Goal: Task Accomplishment & Management: Complete application form

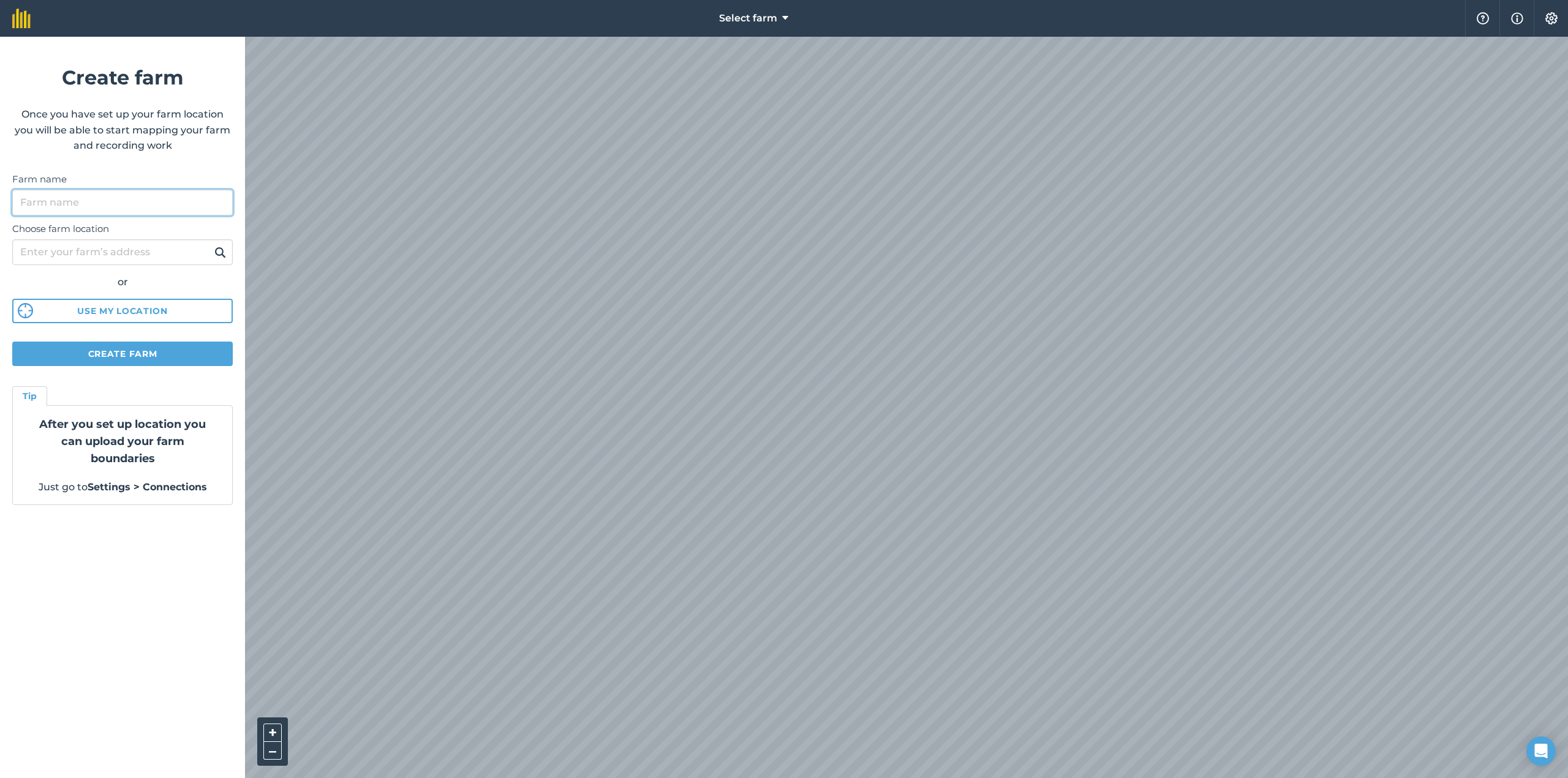
click at [78, 200] on input "Farm name" at bounding box center [122, 202] width 221 height 25
type input "batenburg"
type input "jan van nassauweg 12"
click at [76, 278] on div "or" at bounding box center [122, 282] width 221 height 16
click at [224, 250] on img at bounding box center [220, 252] width 12 height 14
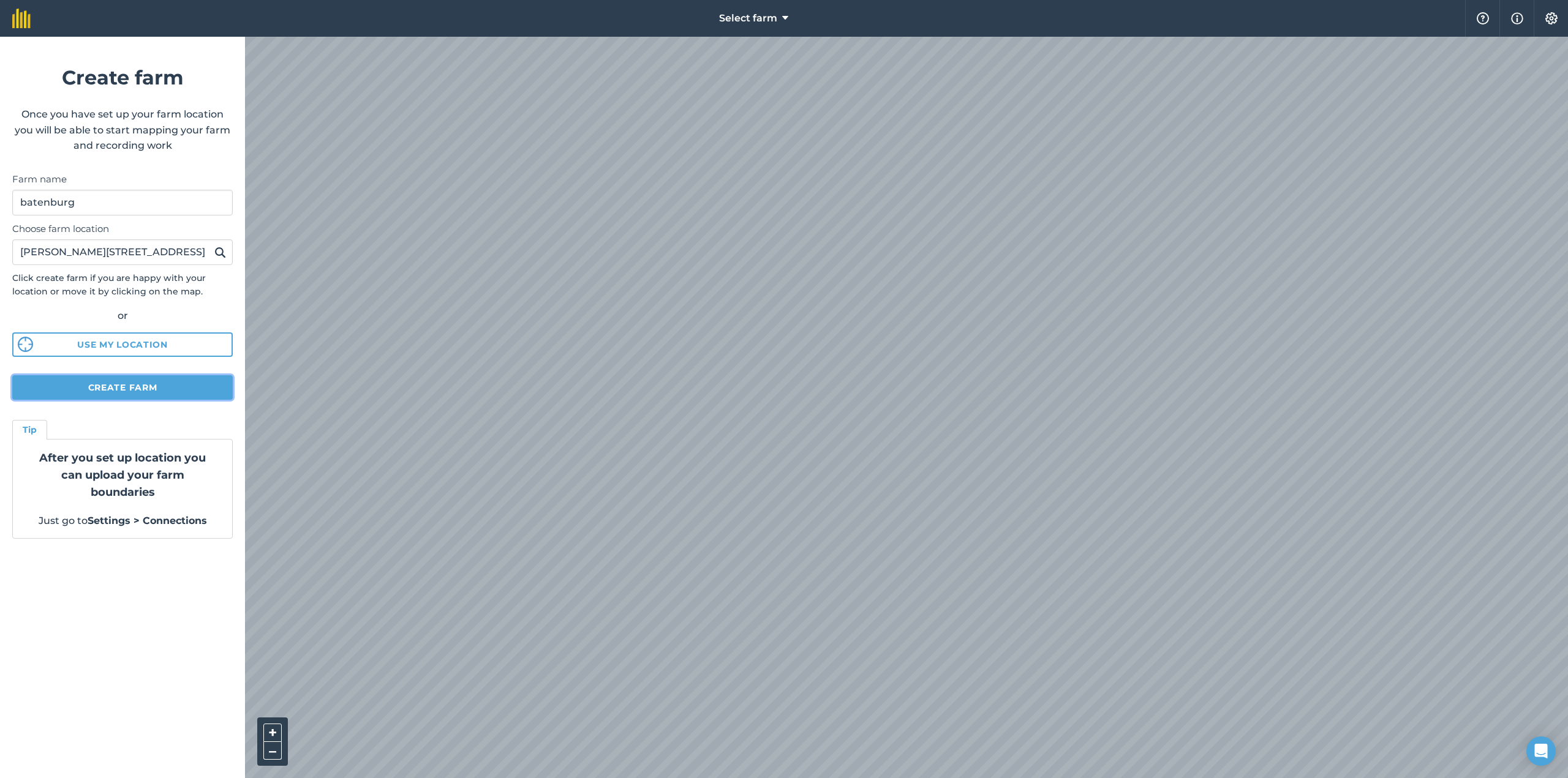
click at [120, 393] on button "Create farm" at bounding box center [122, 387] width 221 height 25
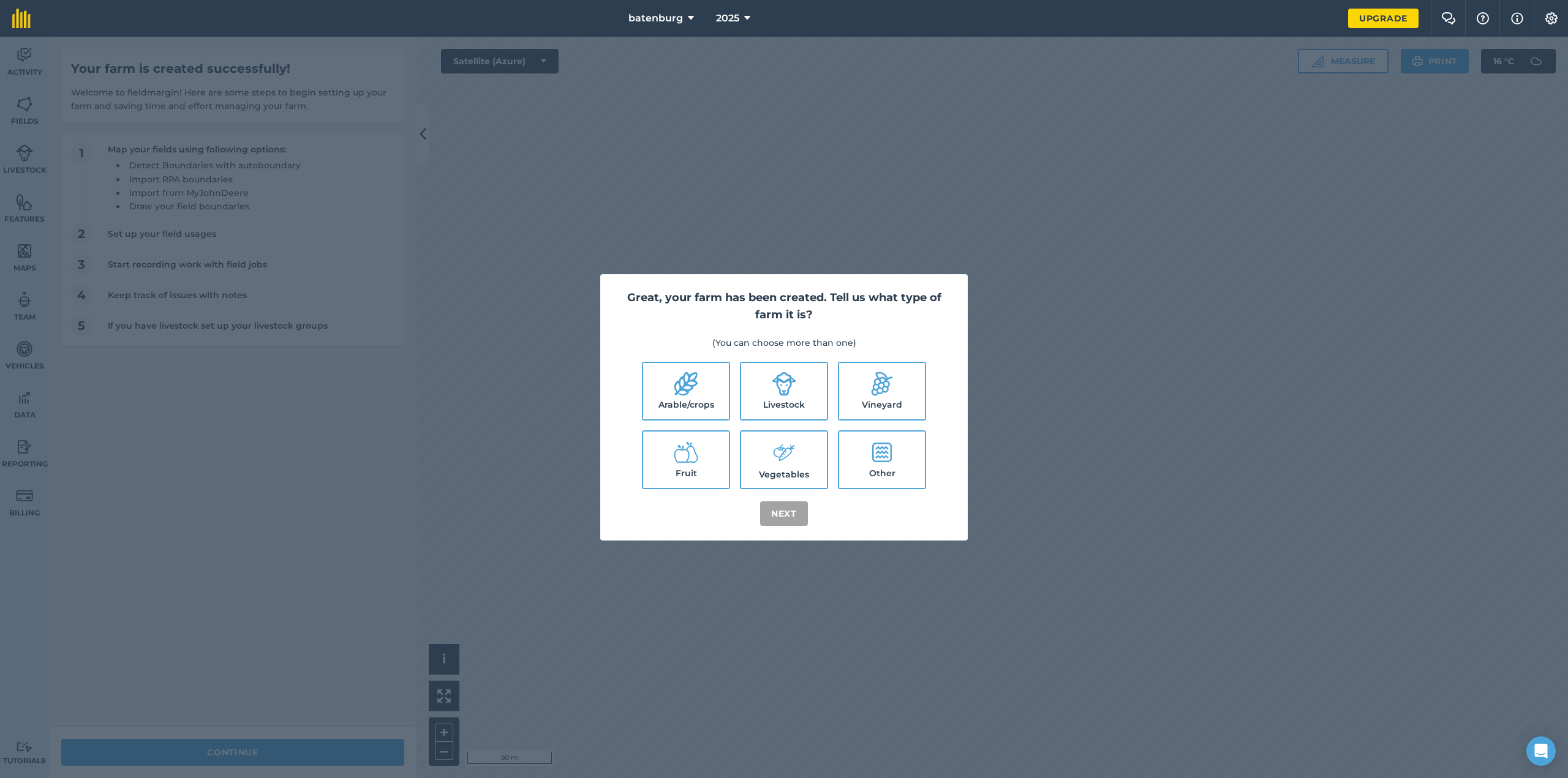
click at [811, 394] on label "Livestock" at bounding box center [784, 391] width 86 height 57
checkbox input "true"
click at [801, 515] on button "Next" at bounding box center [784, 514] width 48 height 25
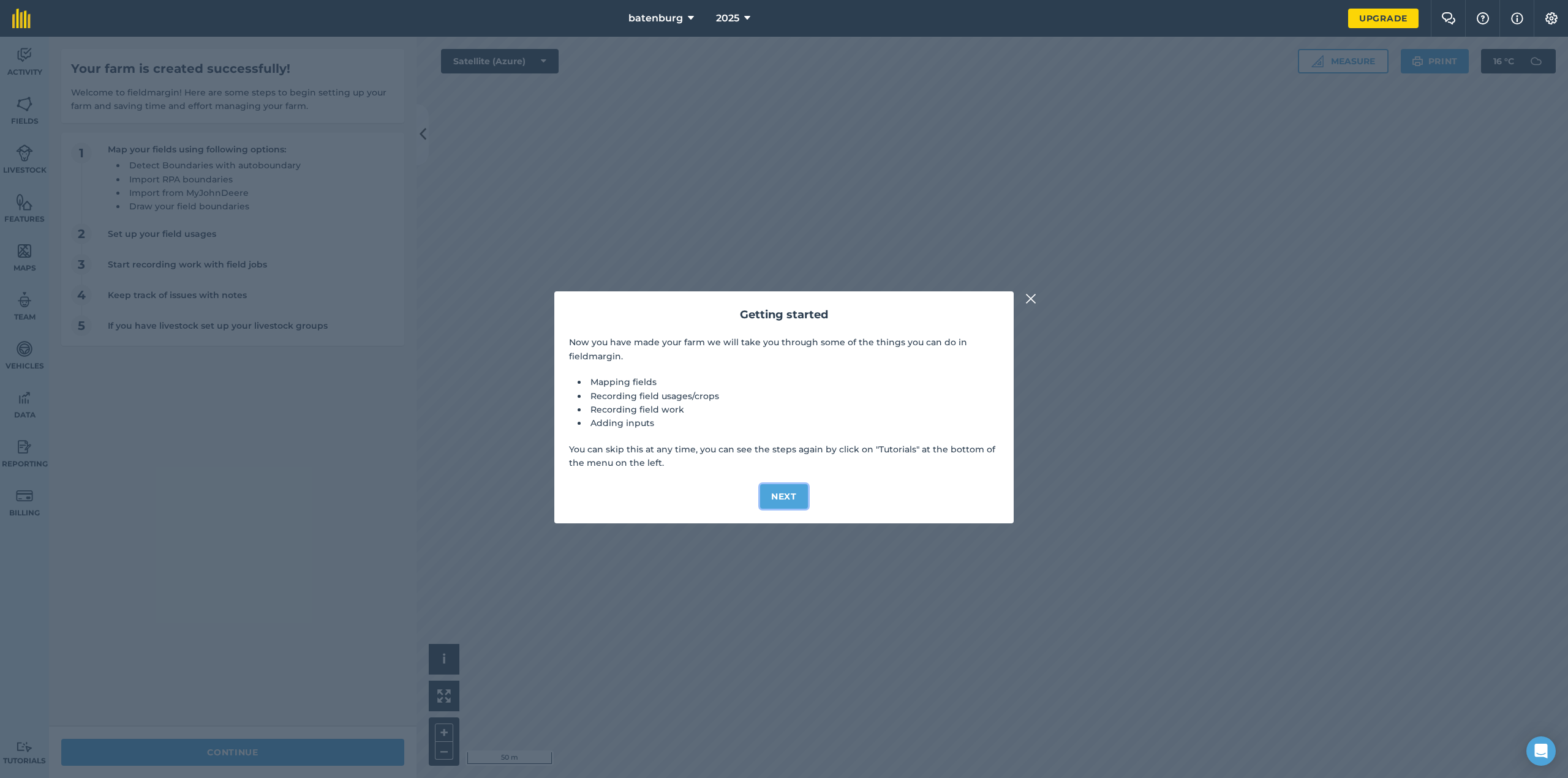
click at [797, 495] on button "Next" at bounding box center [784, 496] width 48 height 25
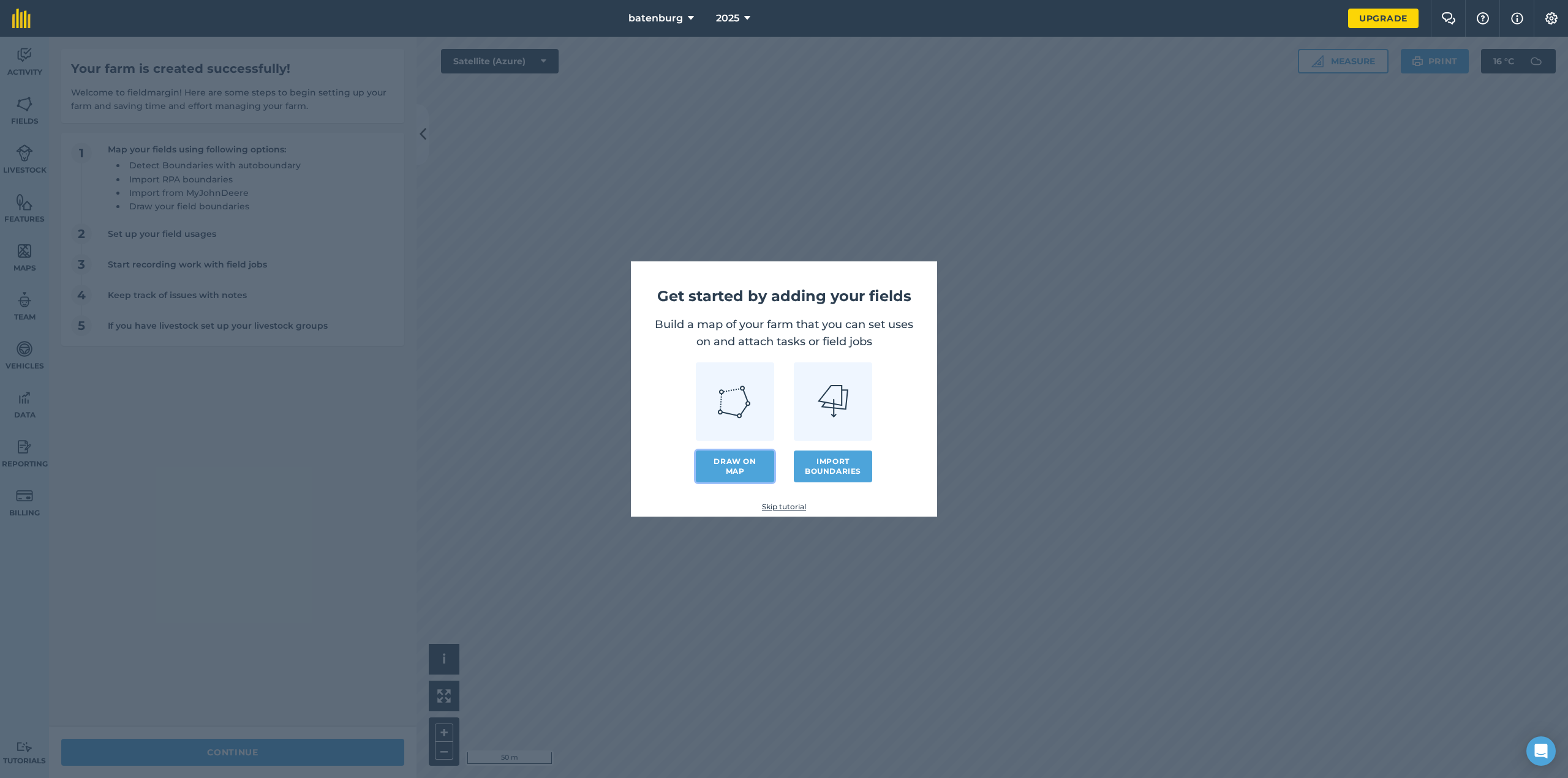
click at [731, 457] on link "Draw on map" at bounding box center [735, 467] width 78 height 32
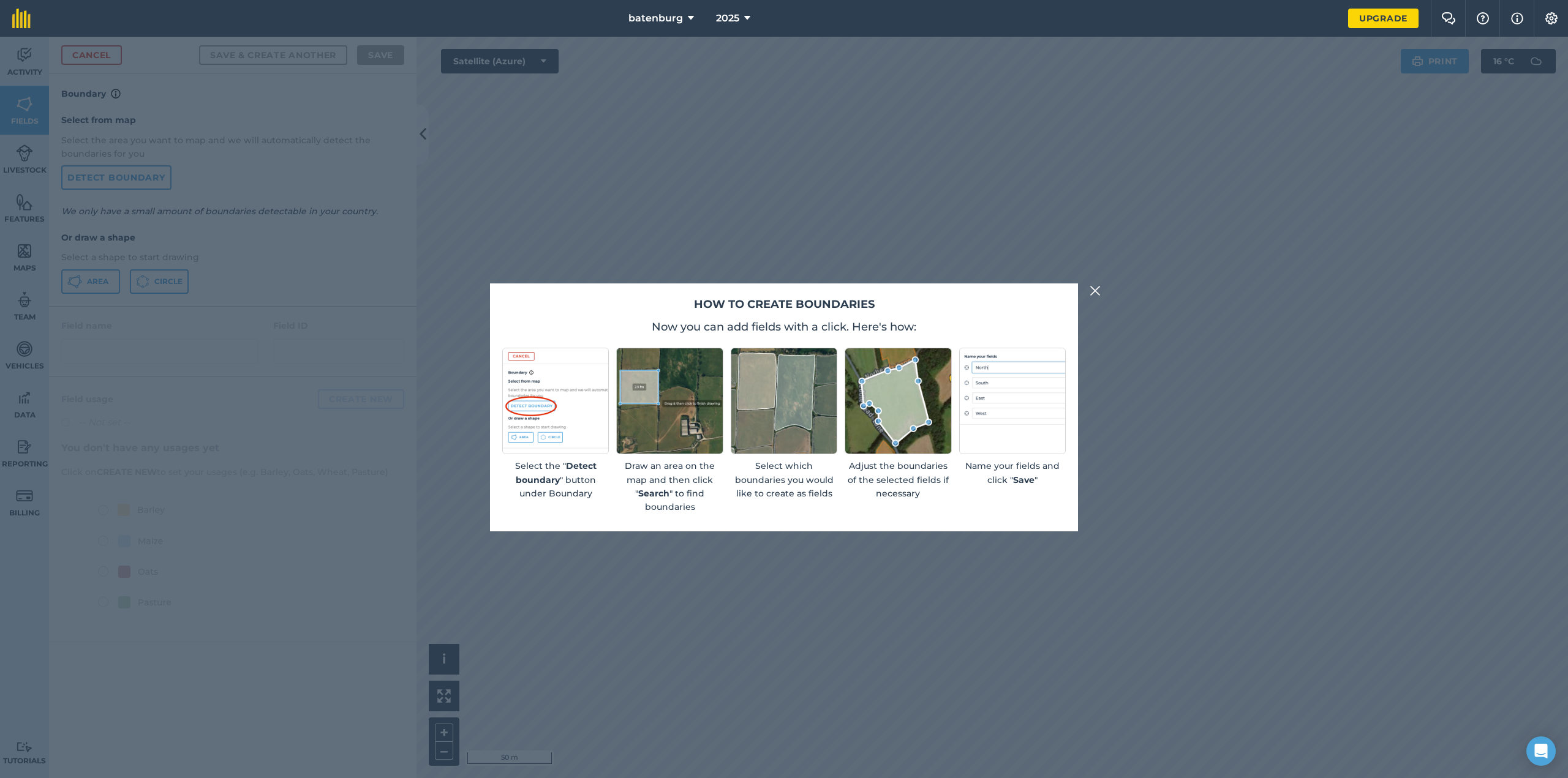
click at [1094, 298] on img at bounding box center [1096, 291] width 11 height 14
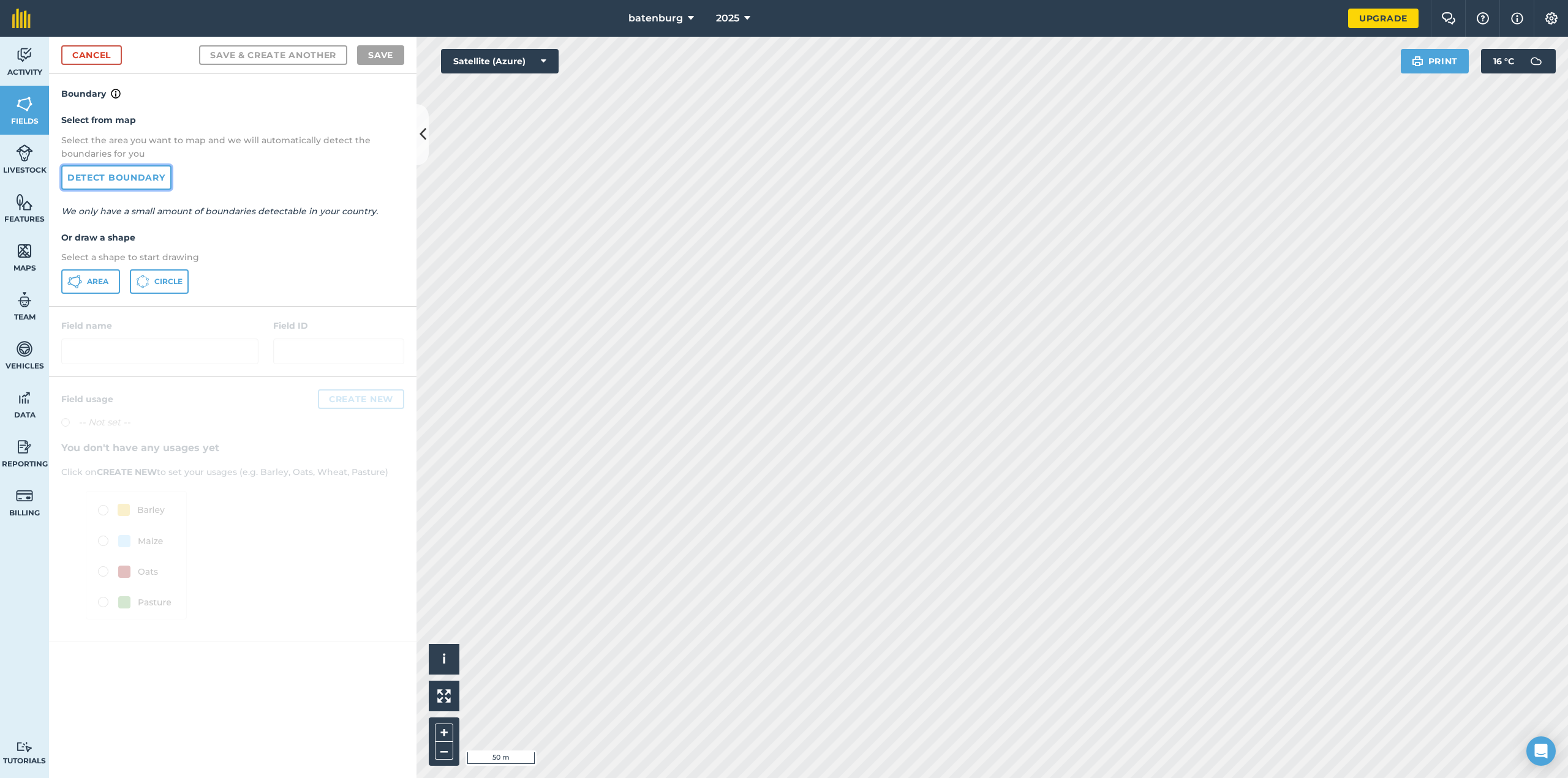
click at [112, 179] on link "Detect boundary" at bounding box center [116, 178] width 110 height 25
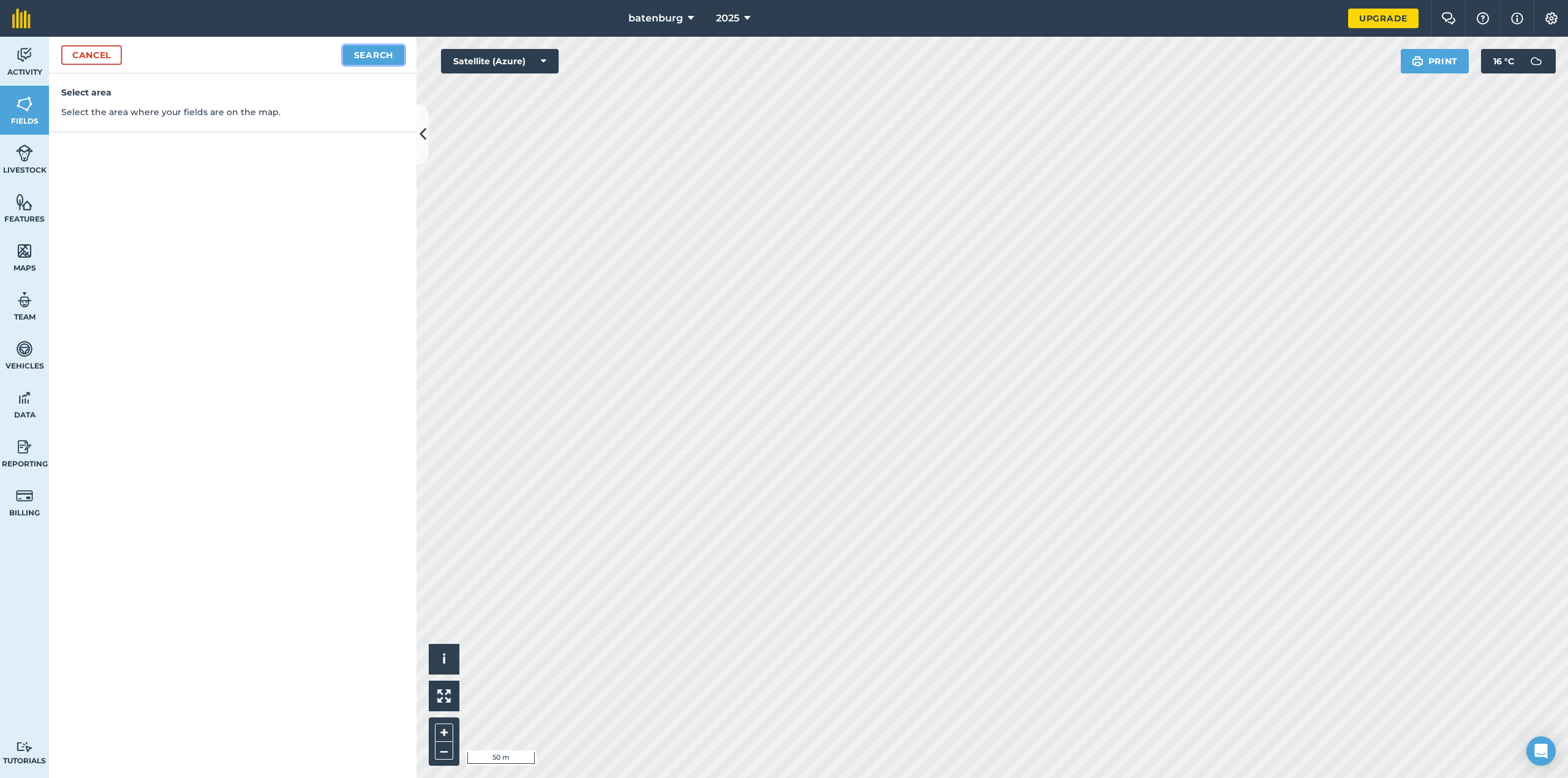
click at [356, 57] on button "Search" at bounding box center [374, 55] width 61 height 20
click at [783, 380] on div "Click to start drawing i © 2025 TomTom, Microsoft 50 m + –" at bounding box center [993, 407] width 1152 height 741
click at [300, 57] on button "Continue to edit boundaries" at bounding box center [312, 55] width 185 height 20
click at [92, 55] on link "Cancel" at bounding box center [92, 55] width 61 height 20
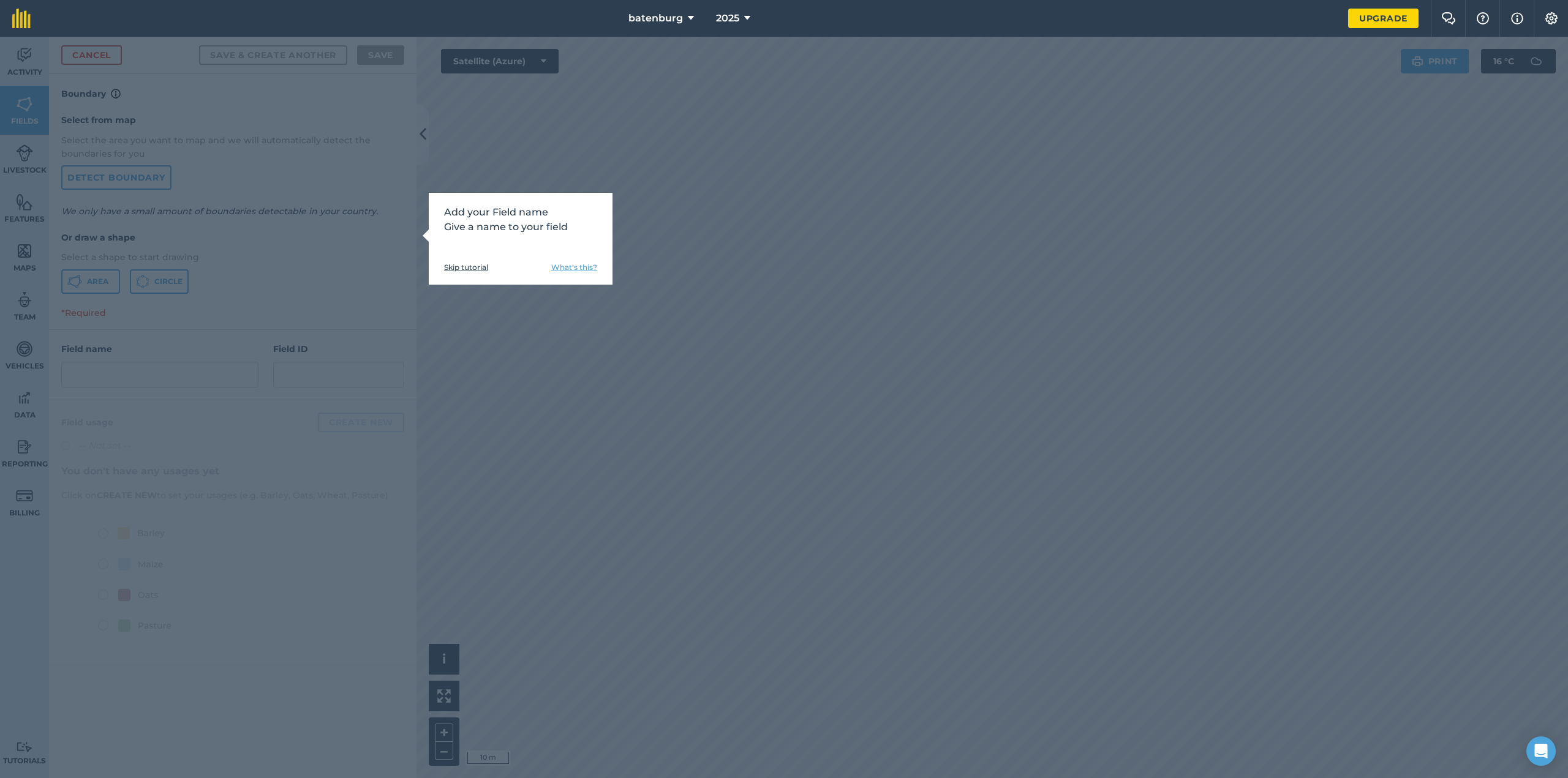
click at [585, 265] on link "What's this?" at bounding box center [574, 268] width 46 height 10
click at [291, 314] on div "Add your Field name Give a name to your field Skip tutorial What's this?" at bounding box center [784, 407] width 1568 height 741
drag, startPoint x: 375, startPoint y: 243, endPoint x: 449, endPoint y: 268, distance: 78.1
click at [377, 242] on div "Add your Field name Give a name to your field Skip tutorial What's this?" at bounding box center [784, 407] width 1568 height 741
click at [468, 272] on link "Skip tutorial" at bounding box center [465, 268] width 44 height 10
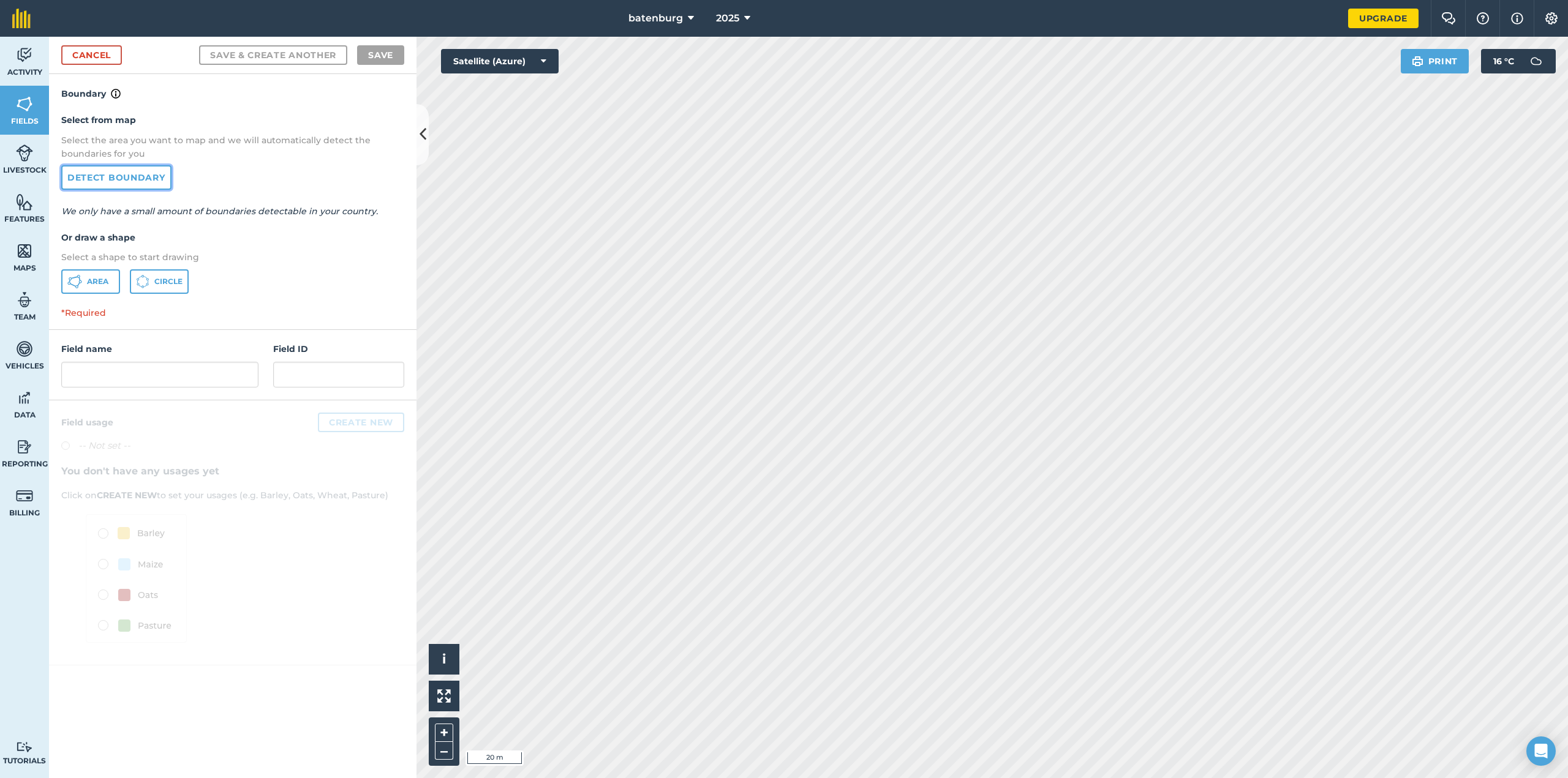
click at [115, 174] on link "Detect boundary" at bounding box center [116, 178] width 110 height 25
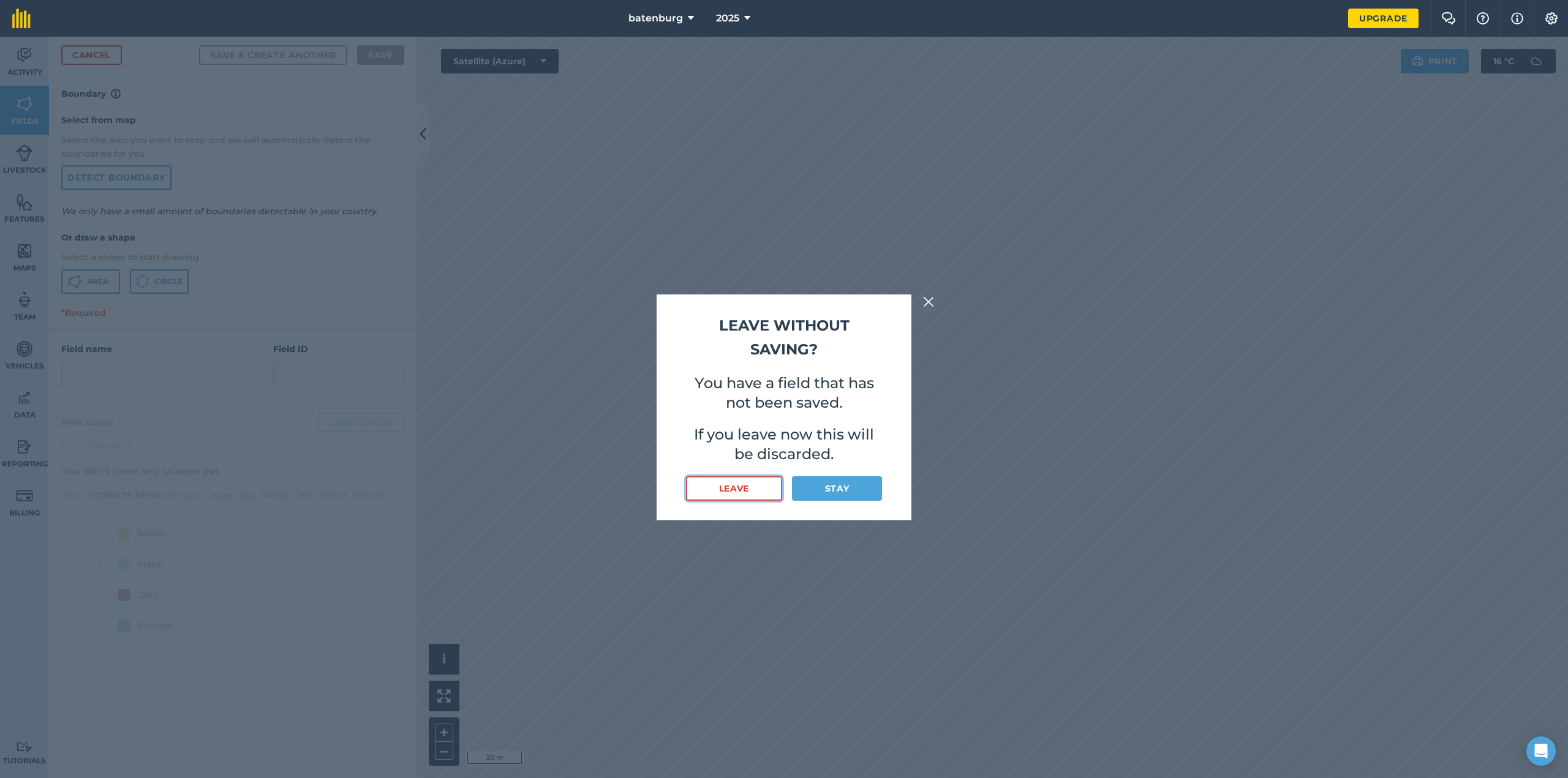
click at [775, 491] on button "Leave" at bounding box center [734, 488] width 96 height 25
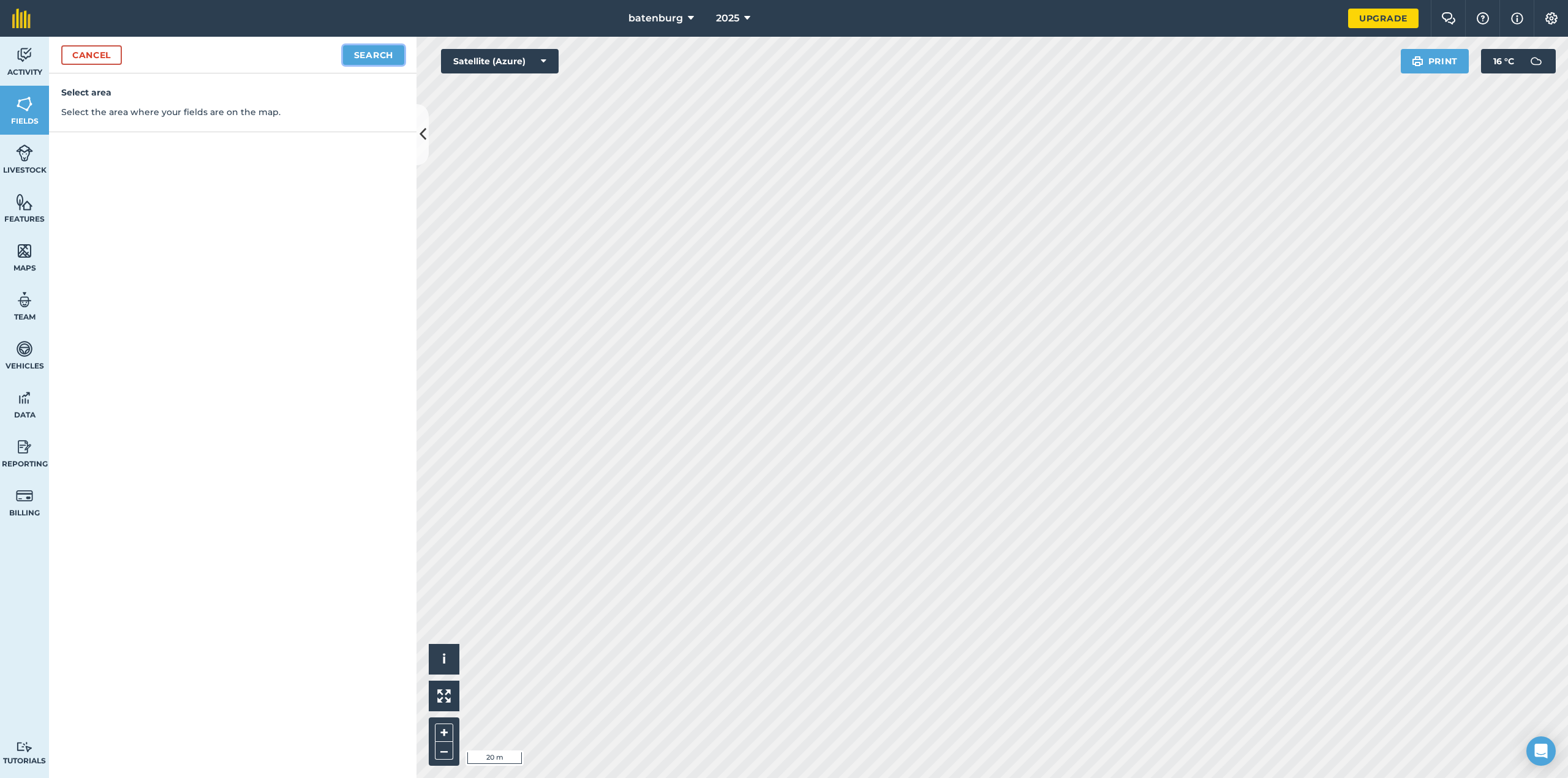
click at [394, 46] on button "Search" at bounding box center [374, 55] width 61 height 20
click at [399, 339] on div "Activity Fields Livestock Features Maps Team Vehicles Data Reporting Billing Tu…" at bounding box center [784, 407] width 1568 height 741
click at [321, 62] on button "Continue to edit boundaries" at bounding box center [312, 55] width 185 height 20
click at [104, 53] on link "Cancel" at bounding box center [92, 55] width 61 height 20
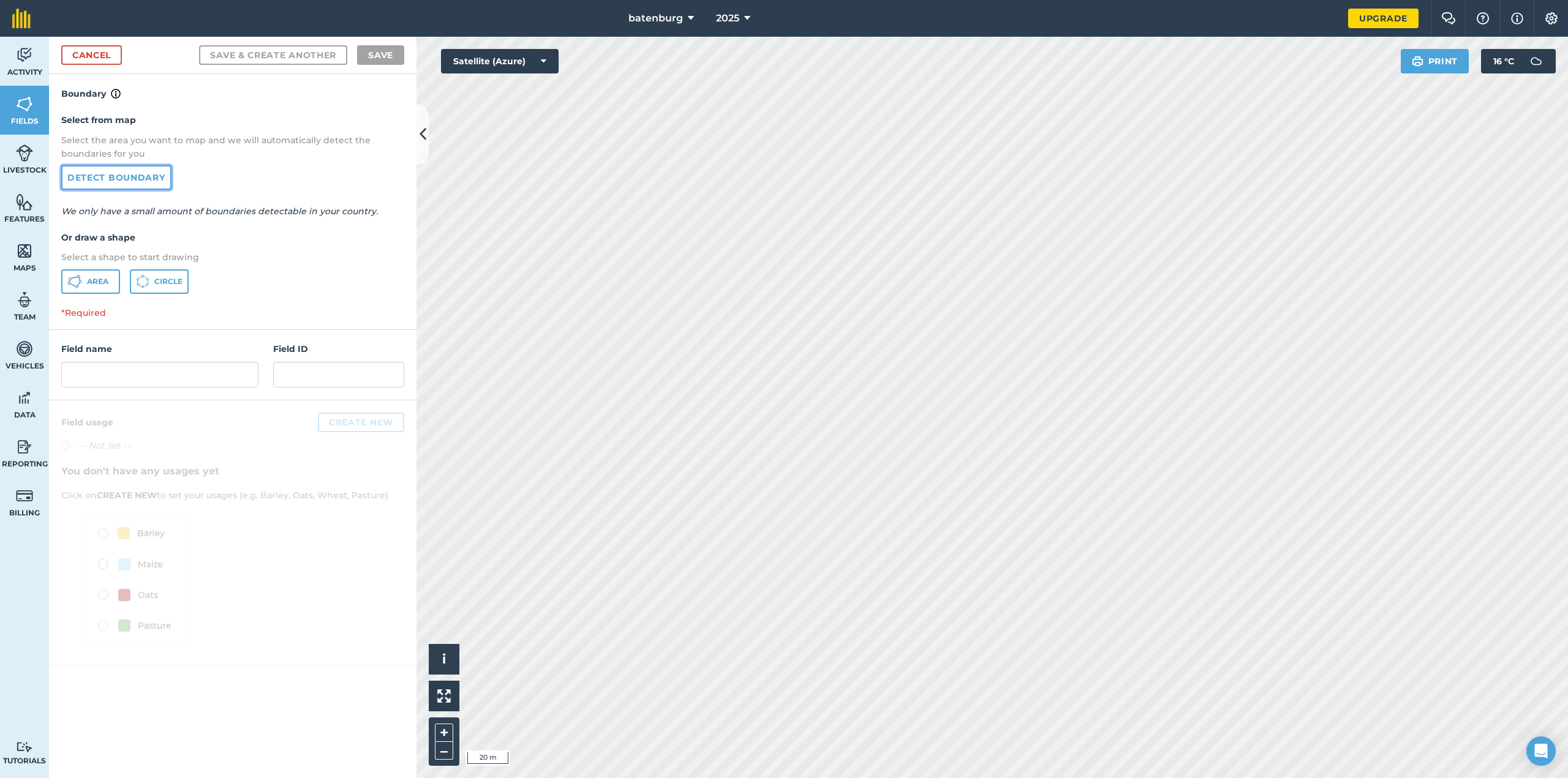
click at [130, 174] on link "Detect boundary" at bounding box center [116, 178] width 110 height 25
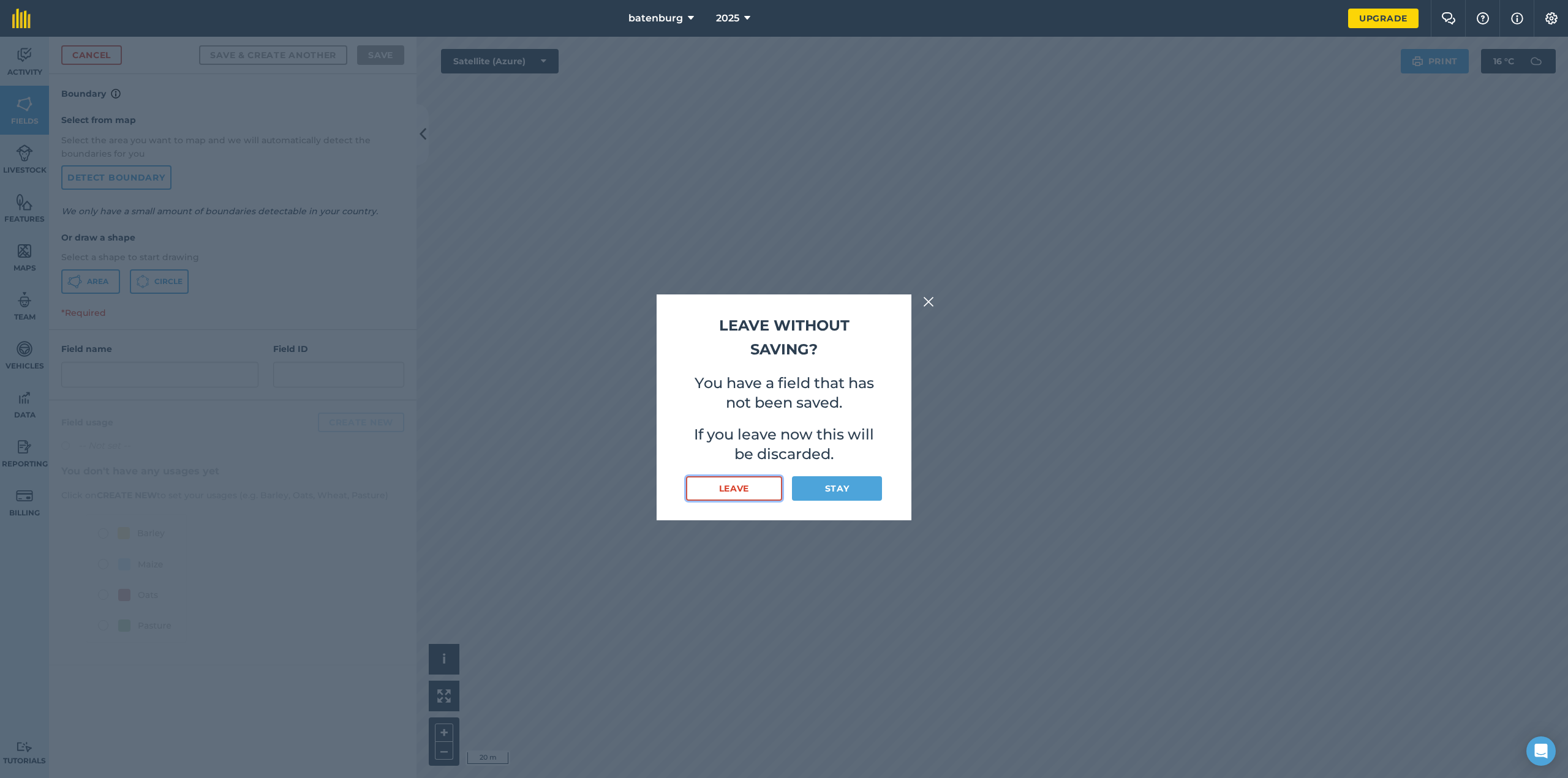
click at [764, 486] on button "Leave" at bounding box center [734, 488] width 96 height 25
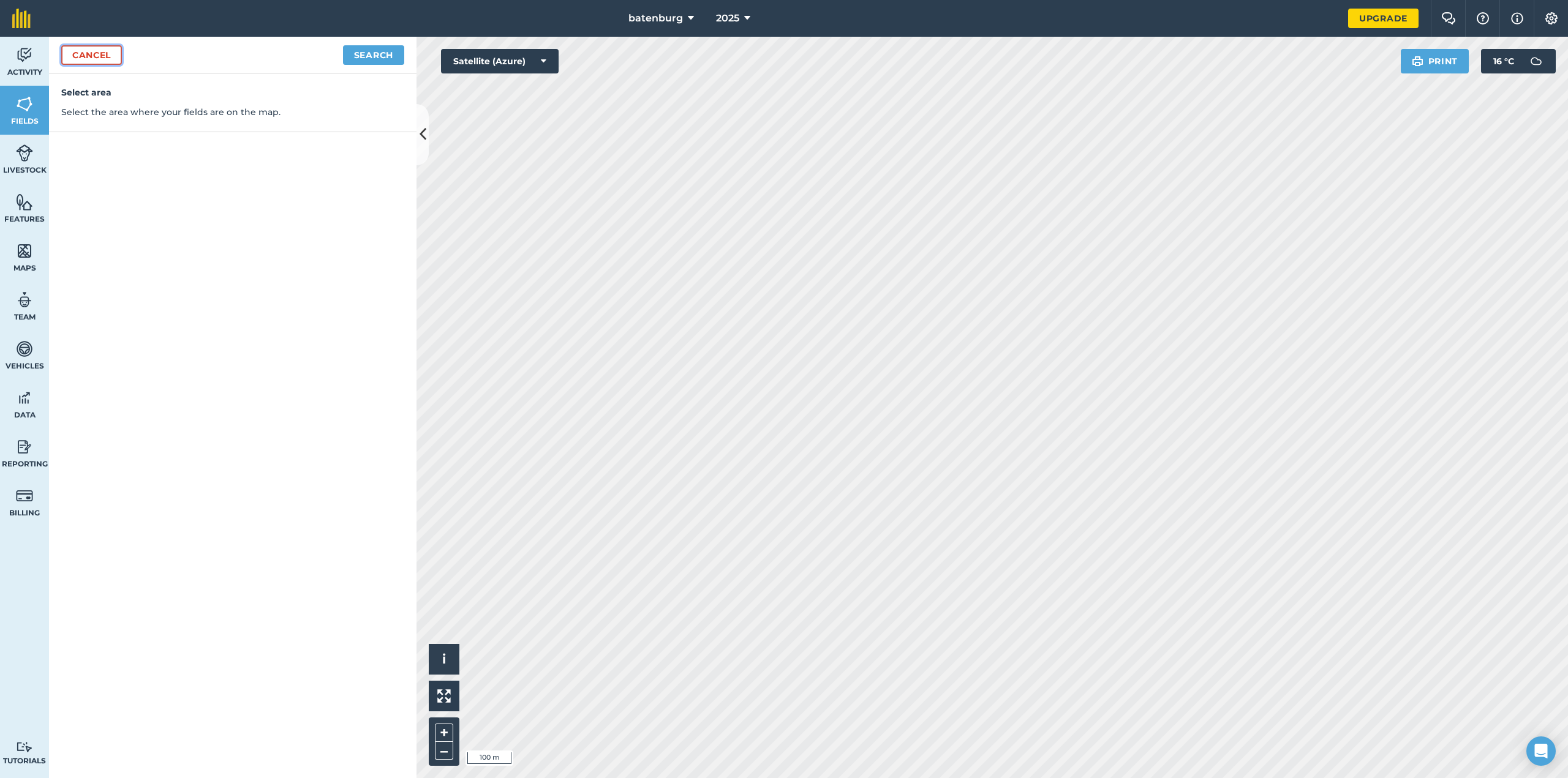
click at [96, 56] on link "Cancel" at bounding box center [92, 55] width 61 height 20
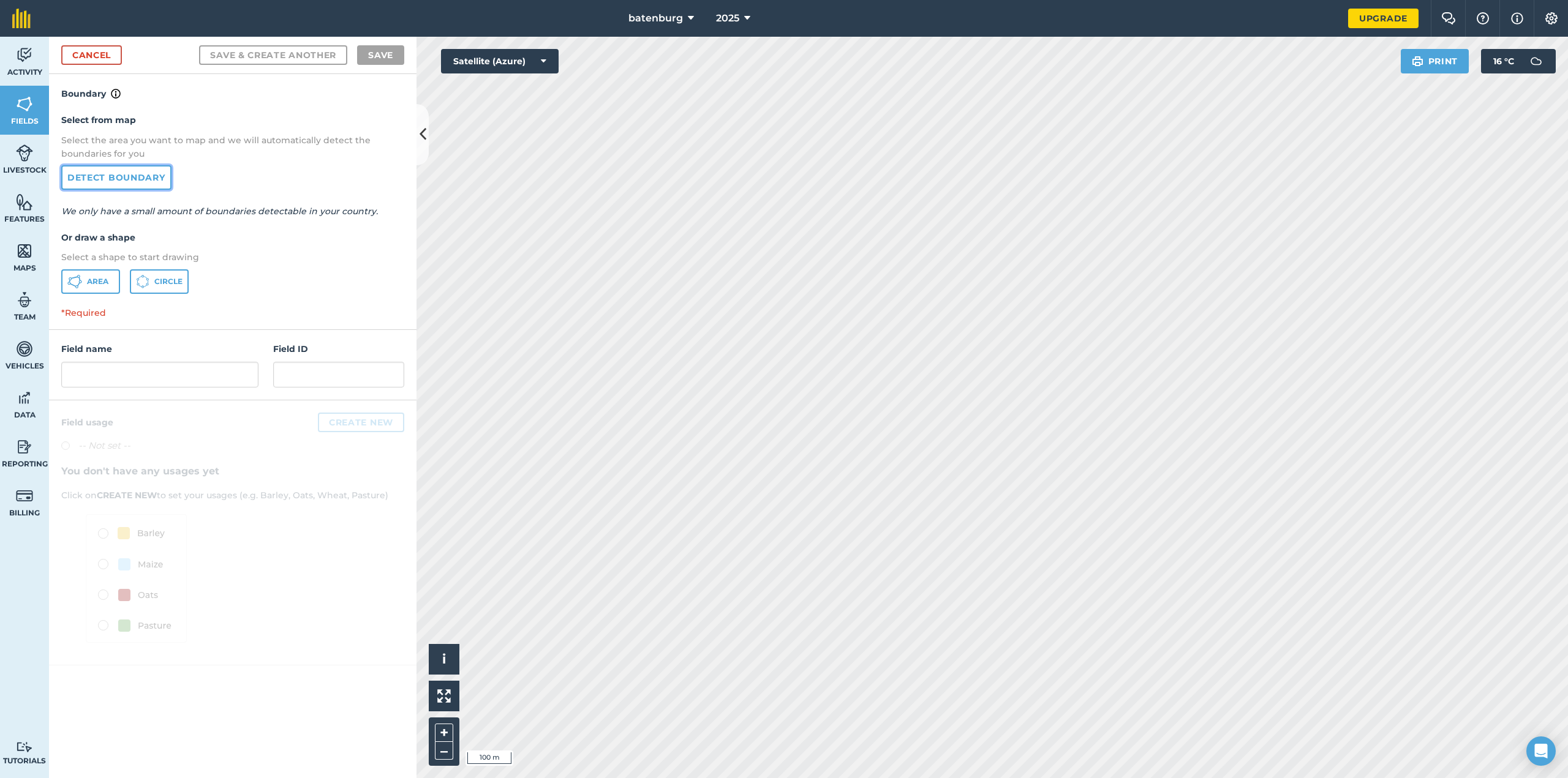
click at [138, 169] on link "Detect boundary" at bounding box center [116, 178] width 110 height 25
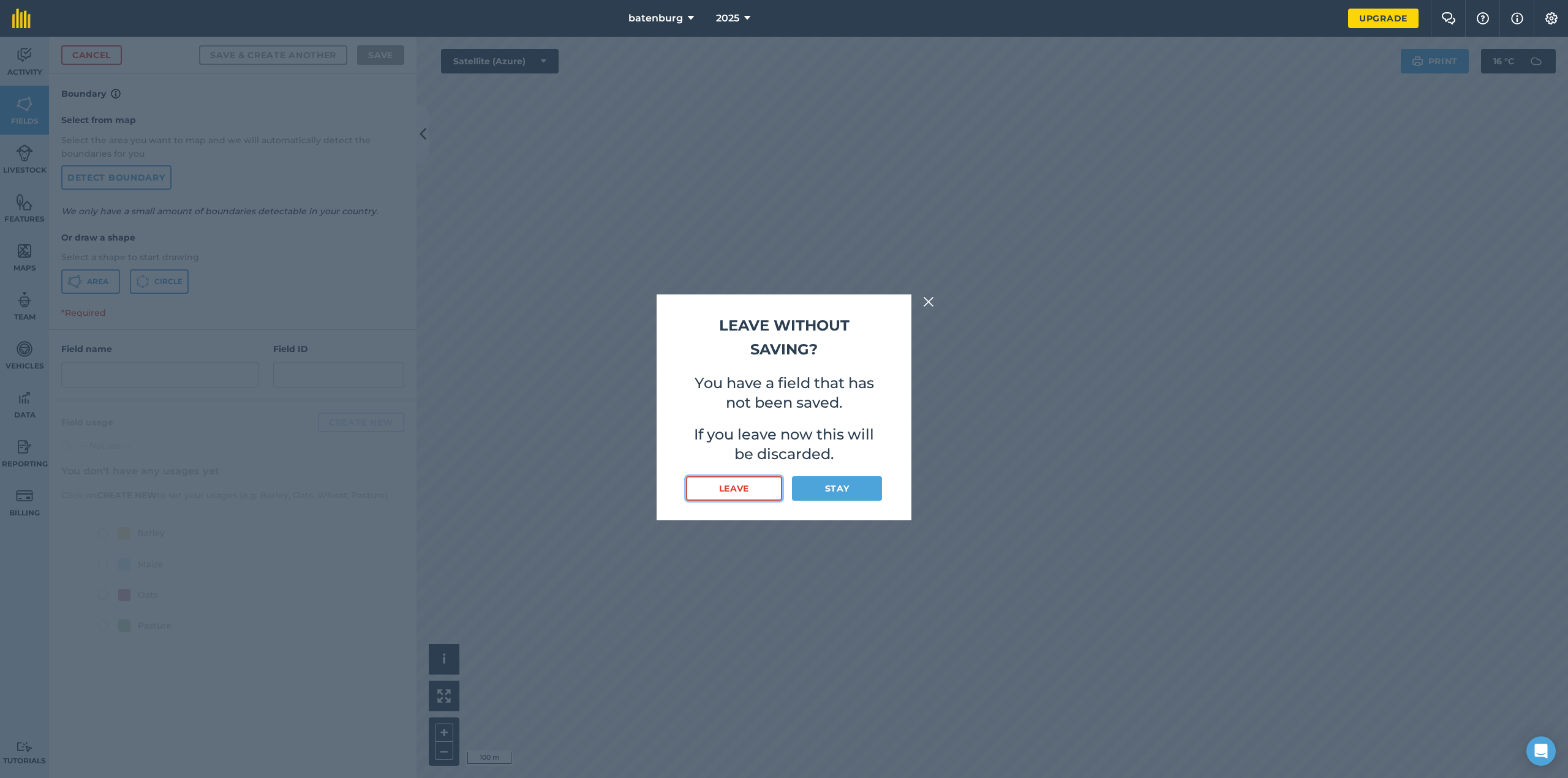
click at [759, 493] on button "Leave" at bounding box center [734, 488] width 96 height 25
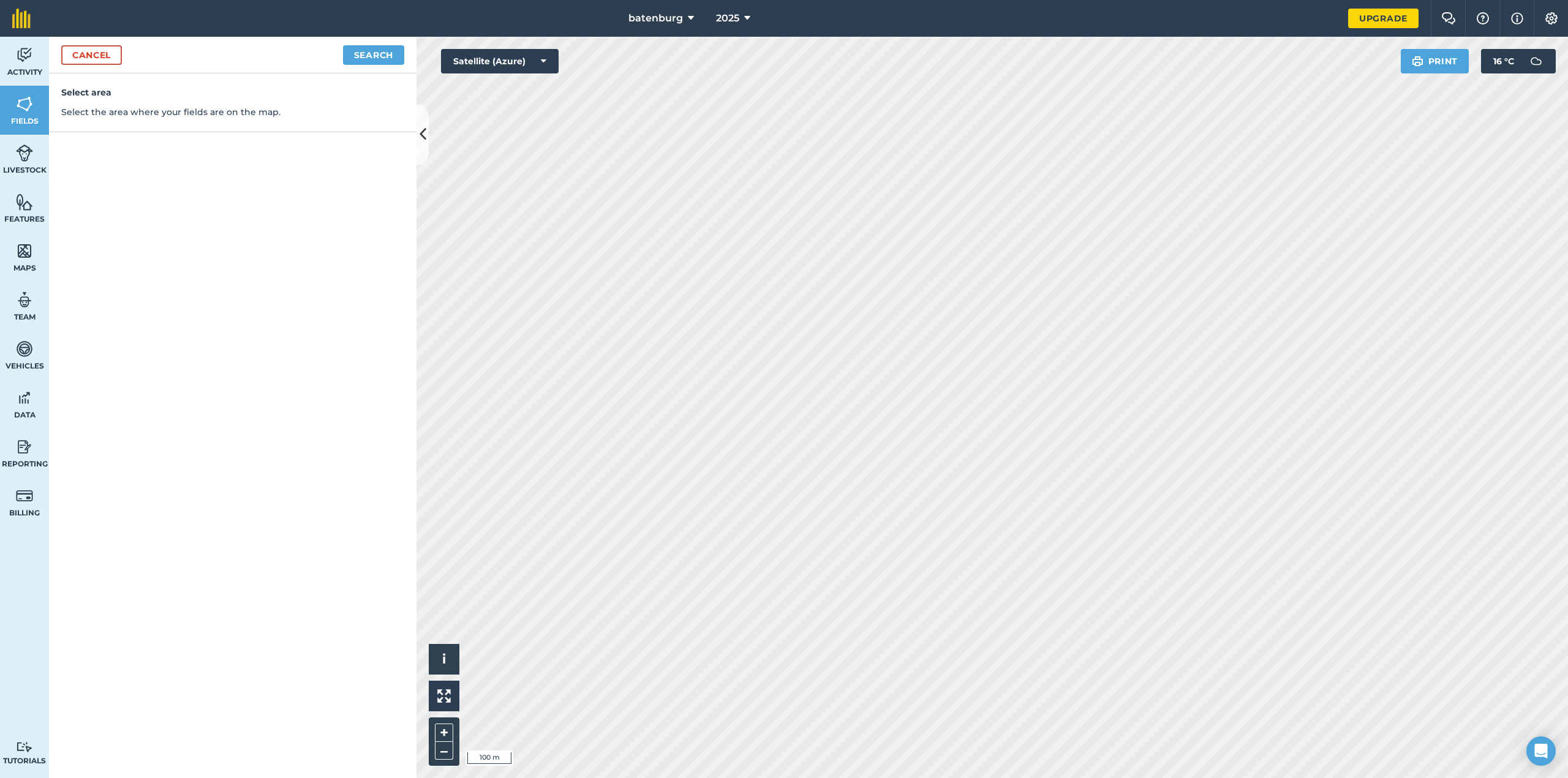
click at [360, 43] on div "Cancel Search" at bounding box center [233, 55] width 367 height 37
click at [375, 59] on button "Search" at bounding box center [374, 55] width 61 height 20
click at [838, 389] on div "Click to start drawing i © 2025 TomTom, Microsoft 100 m + –" at bounding box center [993, 407] width 1152 height 741
click at [802, 295] on div "Click to start drawing i © 2025 TomTom, Microsoft 100 m + –" at bounding box center [993, 407] width 1152 height 741
click at [904, 368] on div "Click to start drawing i © 2025 TomTom, Microsoft 100 m + –" at bounding box center [993, 407] width 1152 height 741
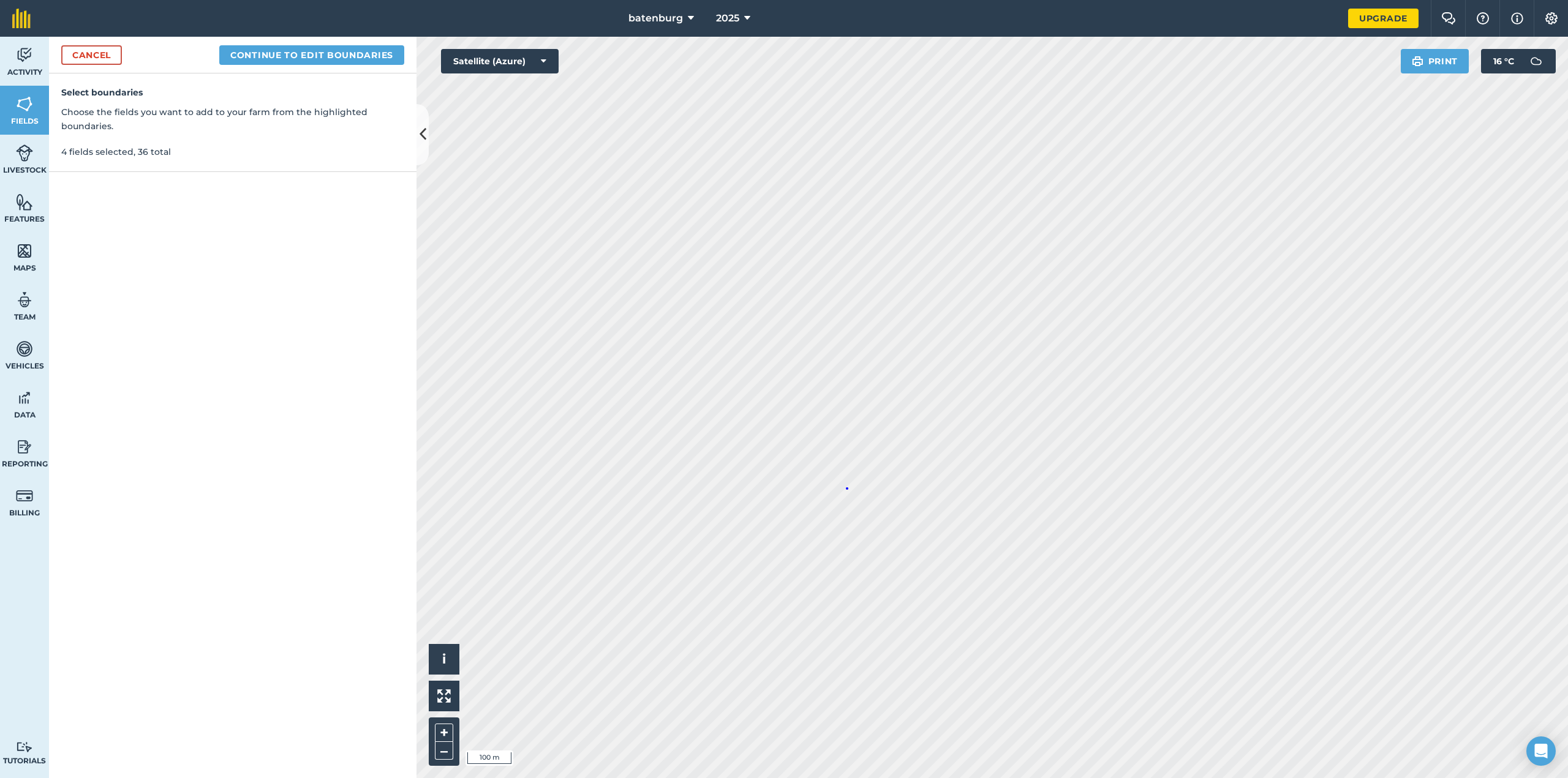
click at [846, 487] on div "Click to start drawing i © 2025 TomTom, Microsoft 100 m + –" at bounding box center [993, 407] width 1152 height 741
click at [1073, 175] on div "Click to start drawing i © 2025 TomTom, Microsoft 100 m + –" at bounding box center [993, 407] width 1152 height 741
click at [321, 61] on button "Continue to edit boundaries" at bounding box center [312, 55] width 185 height 20
click at [422, 135] on icon at bounding box center [423, 134] width 6 height 22
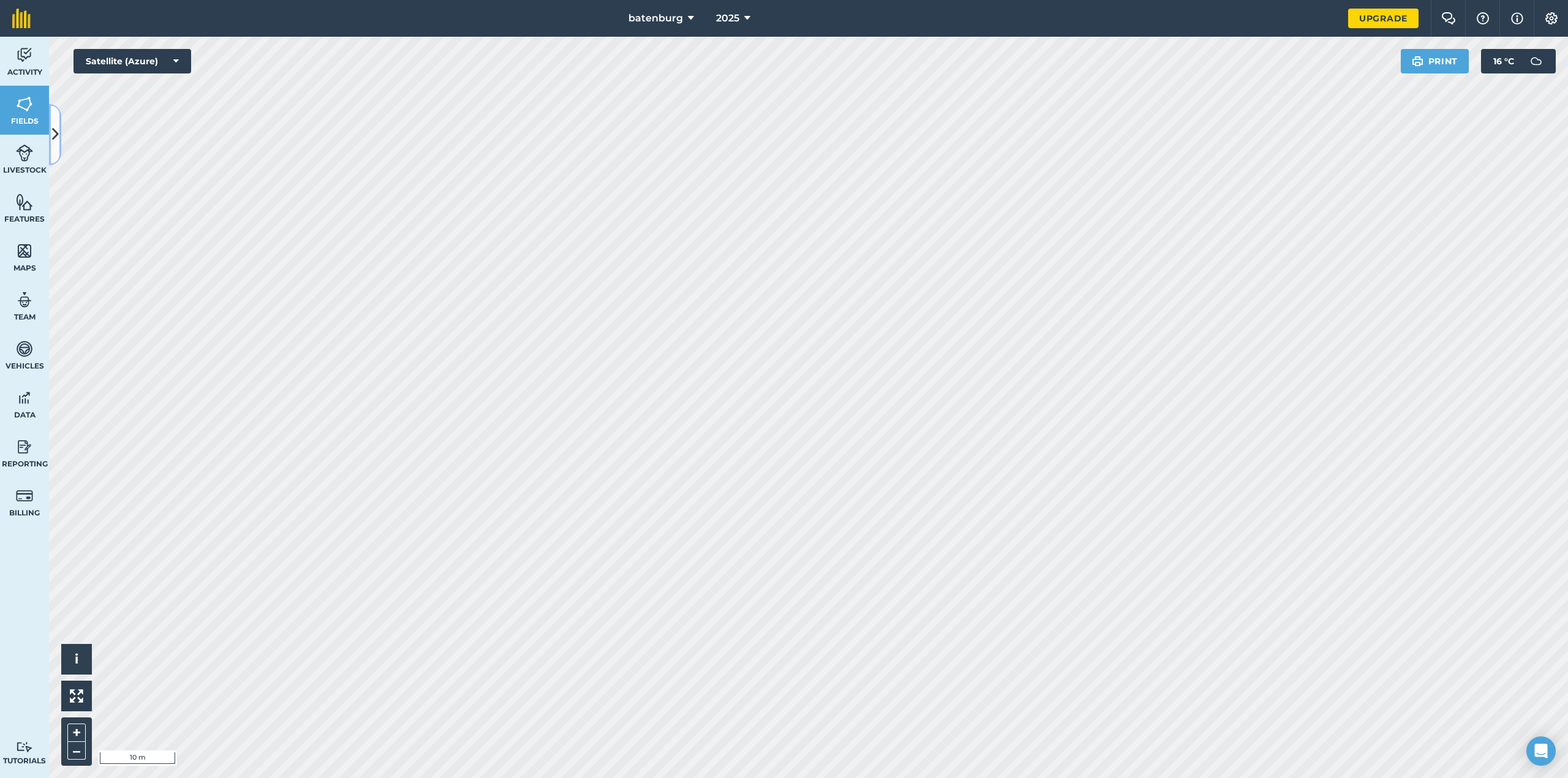
click at [49, 138] on button at bounding box center [55, 135] width 12 height 61
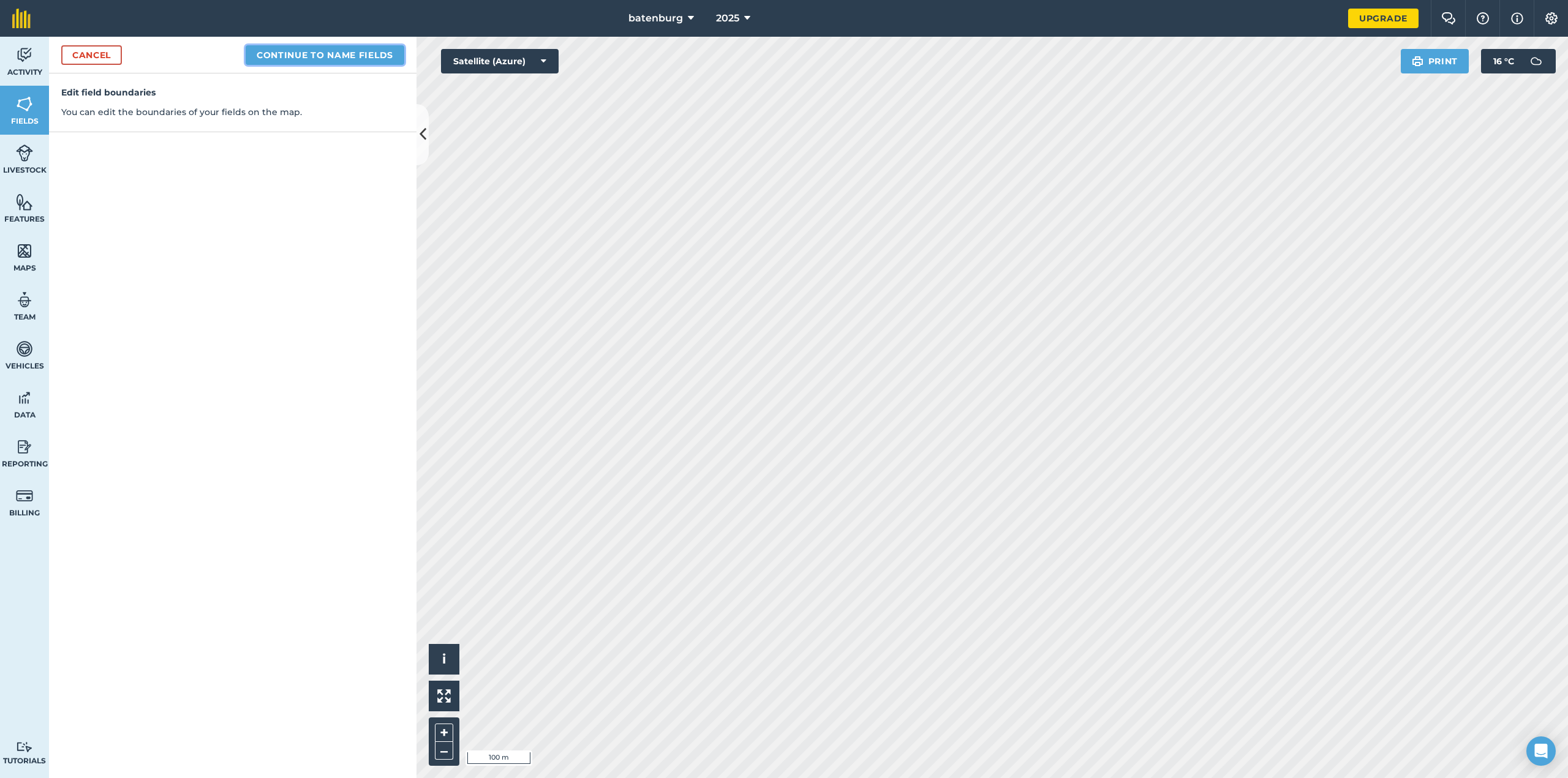
click at [341, 55] on button "Continue to name fields" at bounding box center [324, 55] width 159 height 20
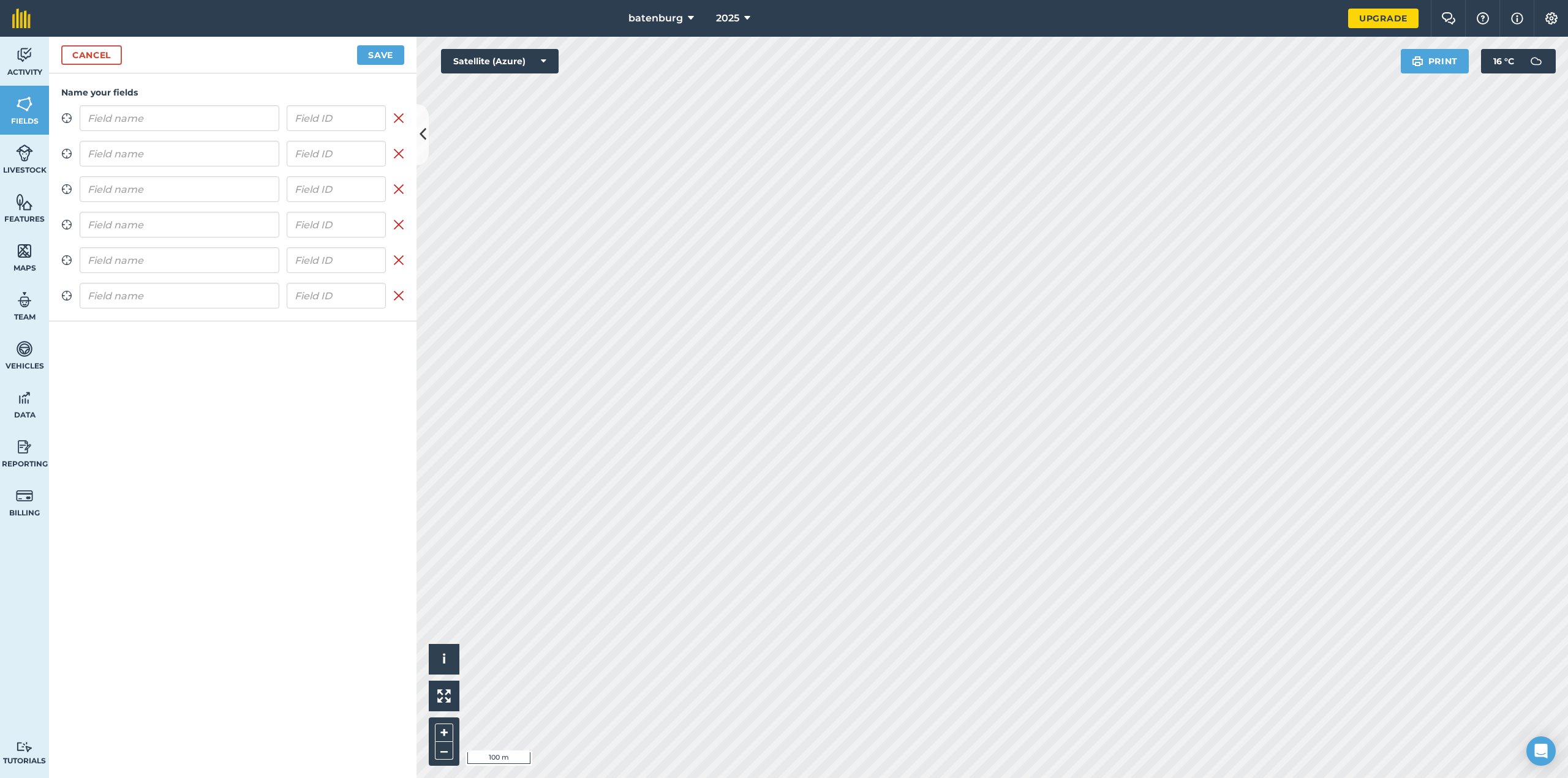
type input "1"
click at [249, 150] on input "text" at bounding box center [179, 154] width 200 height 25
click at [207, 198] on input "text" at bounding box center [179, 205] width 200 height 25
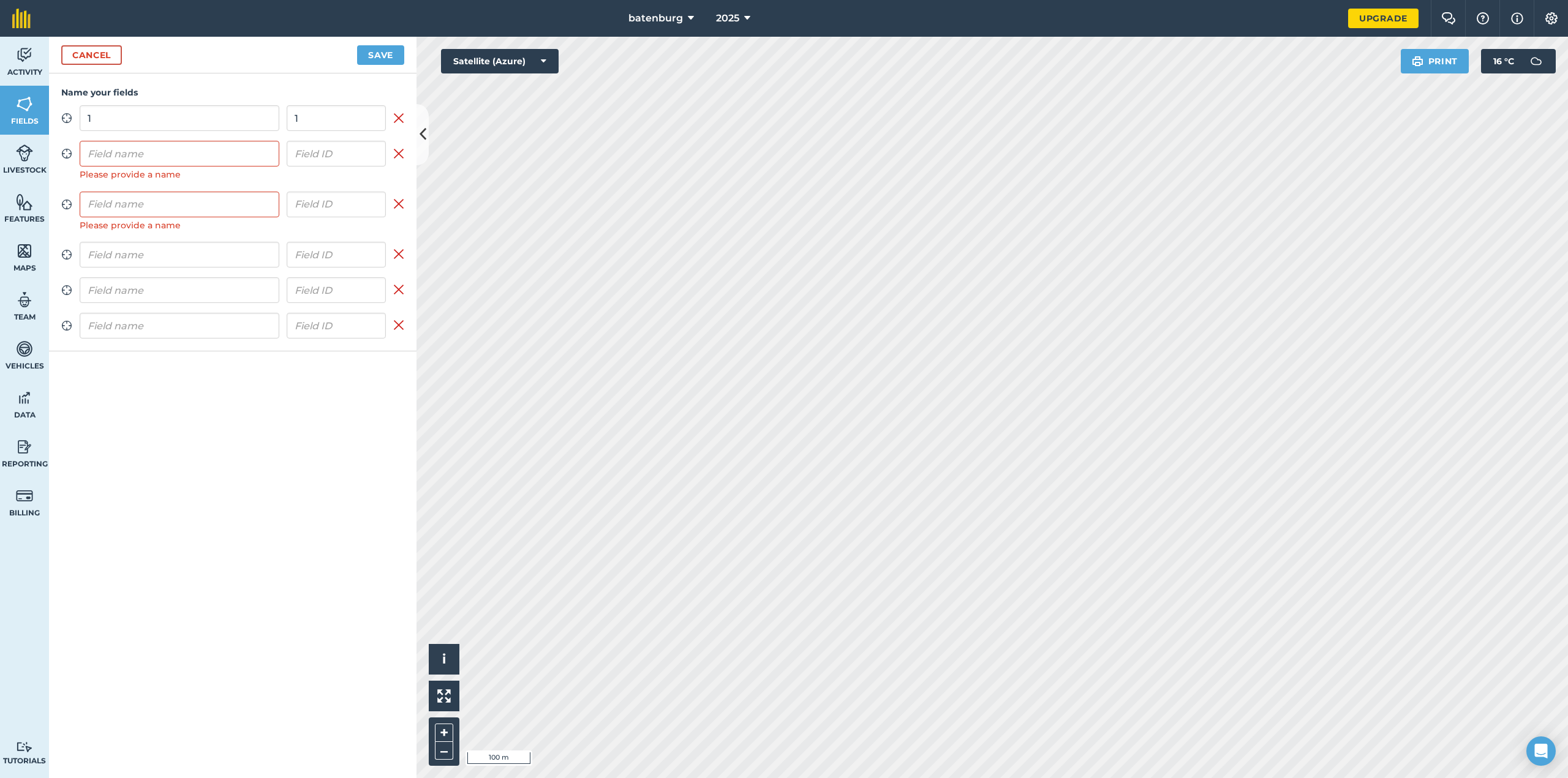
click at [206, 219] on div "Zoom to field 1 1 Remove field Zoom to field Please provide a name Remove field…" at bounding box center [233, 221] width 343 height 233
click at [203, 204] on input "text" at bounding box center [179, 205] width 200 height 25
click at [187, 258] on input "text" at bounding box center [179, 255] width 200 height 25
click at [190, 283] on div "Zoom to field 1 1 Remove field Zoom to field Please provide a name Remove field…" at bounding box center [233, 221] width 343 height 233
click at [190, 309] on input "text" at bounding box center [179, 306] width 200 height 25
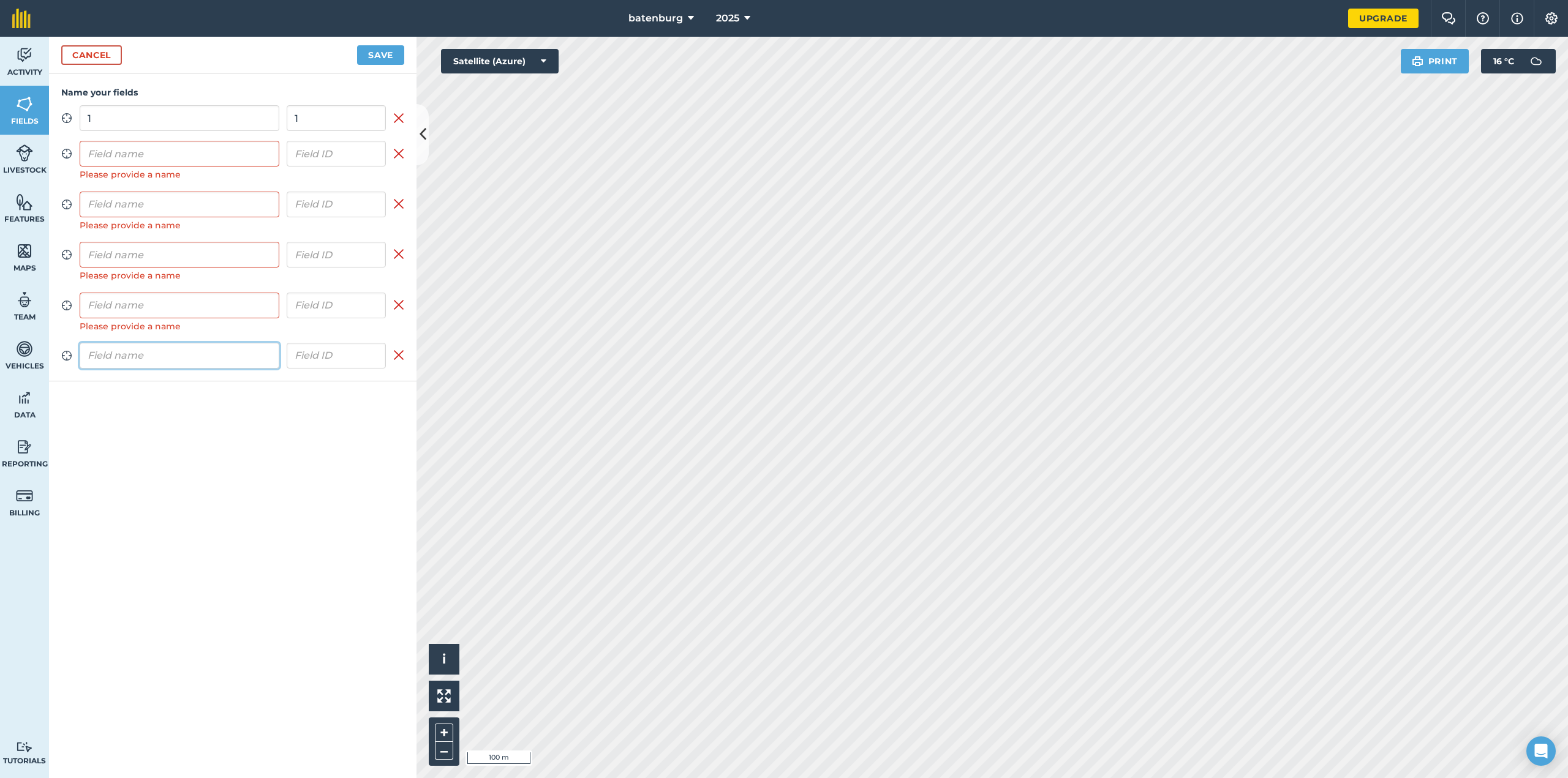
click at [190, 343] on input "text" at bounding box center [179, 356] width 200 height 25
type input "2"
click at [145, 306] on input "text" at bounding box center [179, 306] width 200 height 25
type input "3"
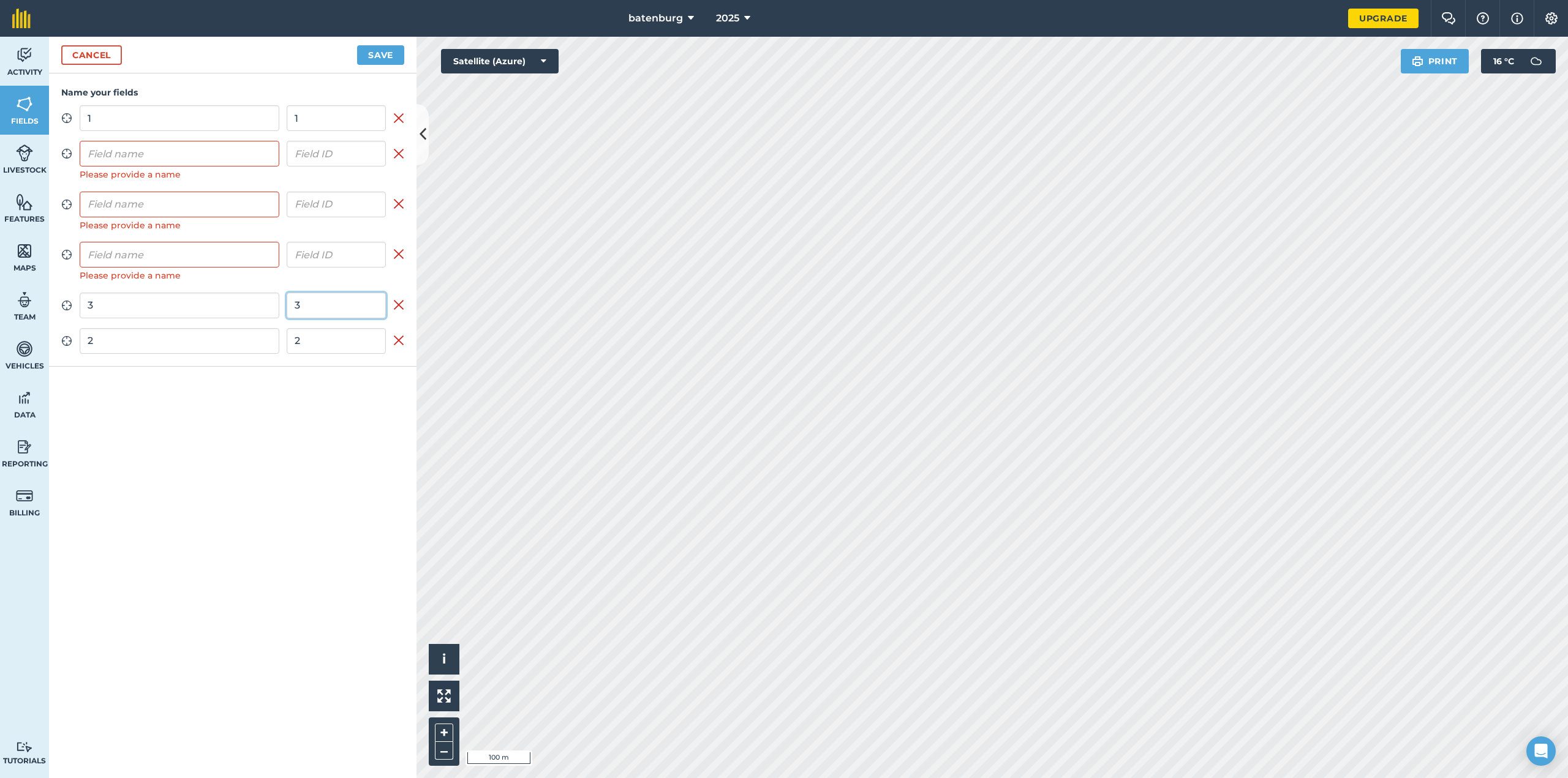
type input "3"
click at [155, 256] on input "text" at bounding box center [179, 255] width 200 height 25
click at [179, 208] on input "text" at bounding box center [179, 205] width 200 height 25
type input "4"
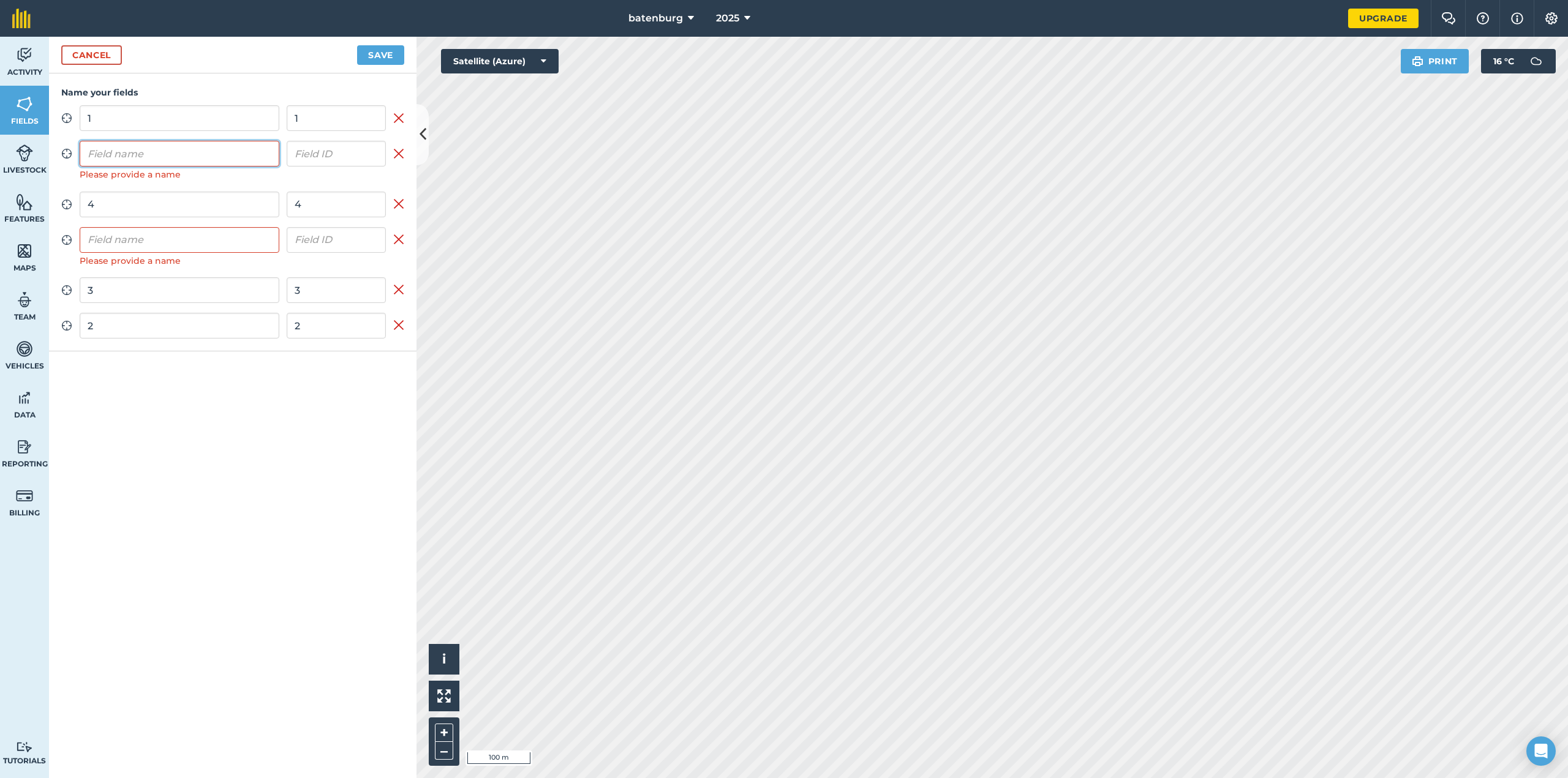
click at [202, 153] on input "text" at bounding box center [179, 154] width 200 height 25
type input "5"
click at [184, 216] on input "text" at bounding box center [179, 225] width 200 height 25
type input "6"
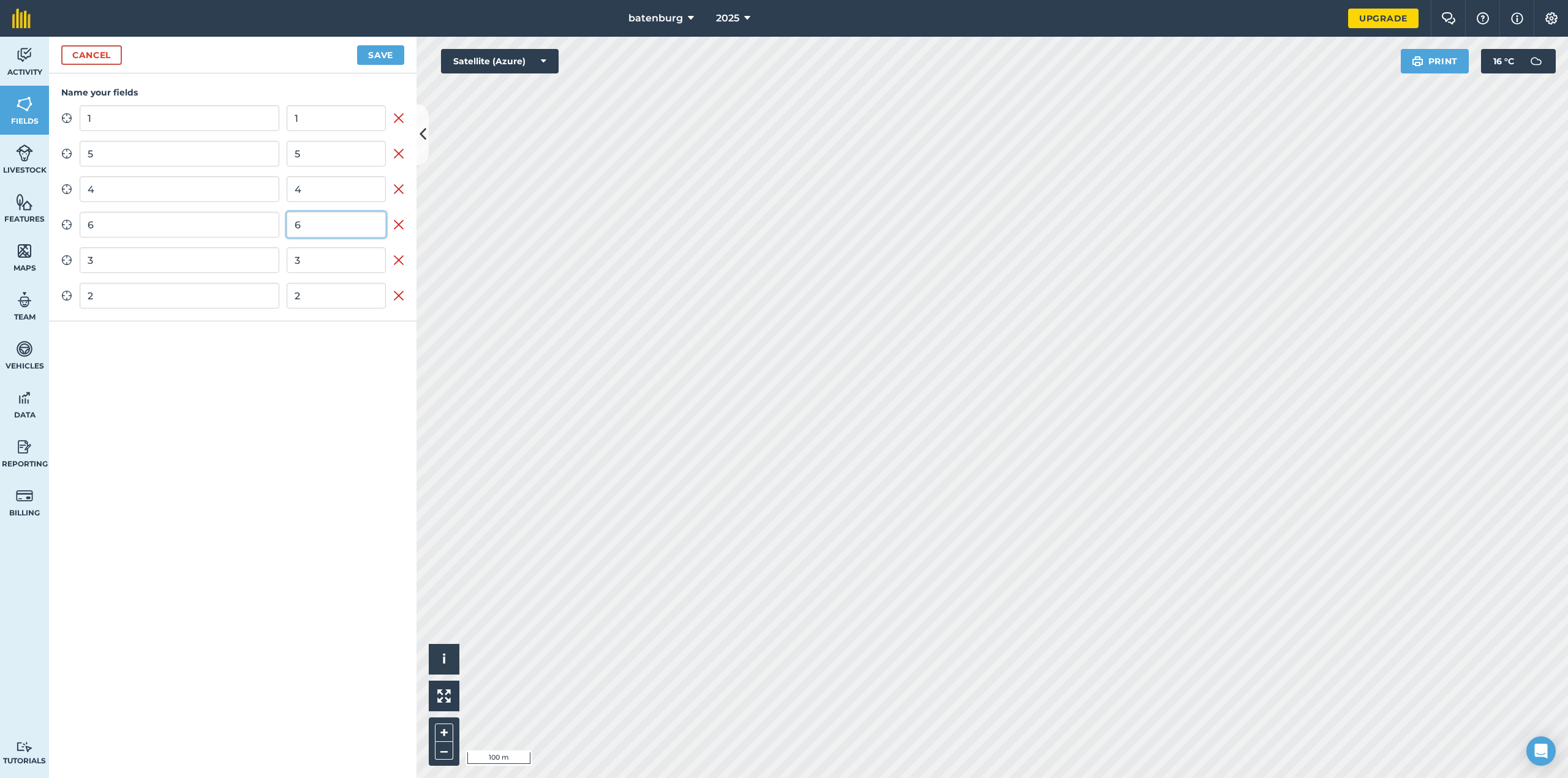
type input "6"
click at [377, 54] on button "Save" at bounding box center [380, 55] width 47 height 20
click at [392, 51] on button "Save" at bounding box center [380, 55] width 47 height 20
click at [33, 105] on link "Fields" at bounding box center [25, 111] width 49 height 49
click at [33, 105] on body "batenburg 2025 Upgrade Farm Chat Help Info Settings Map printing is not availab…" at bounding box center [784, 389] width 1568 height 778
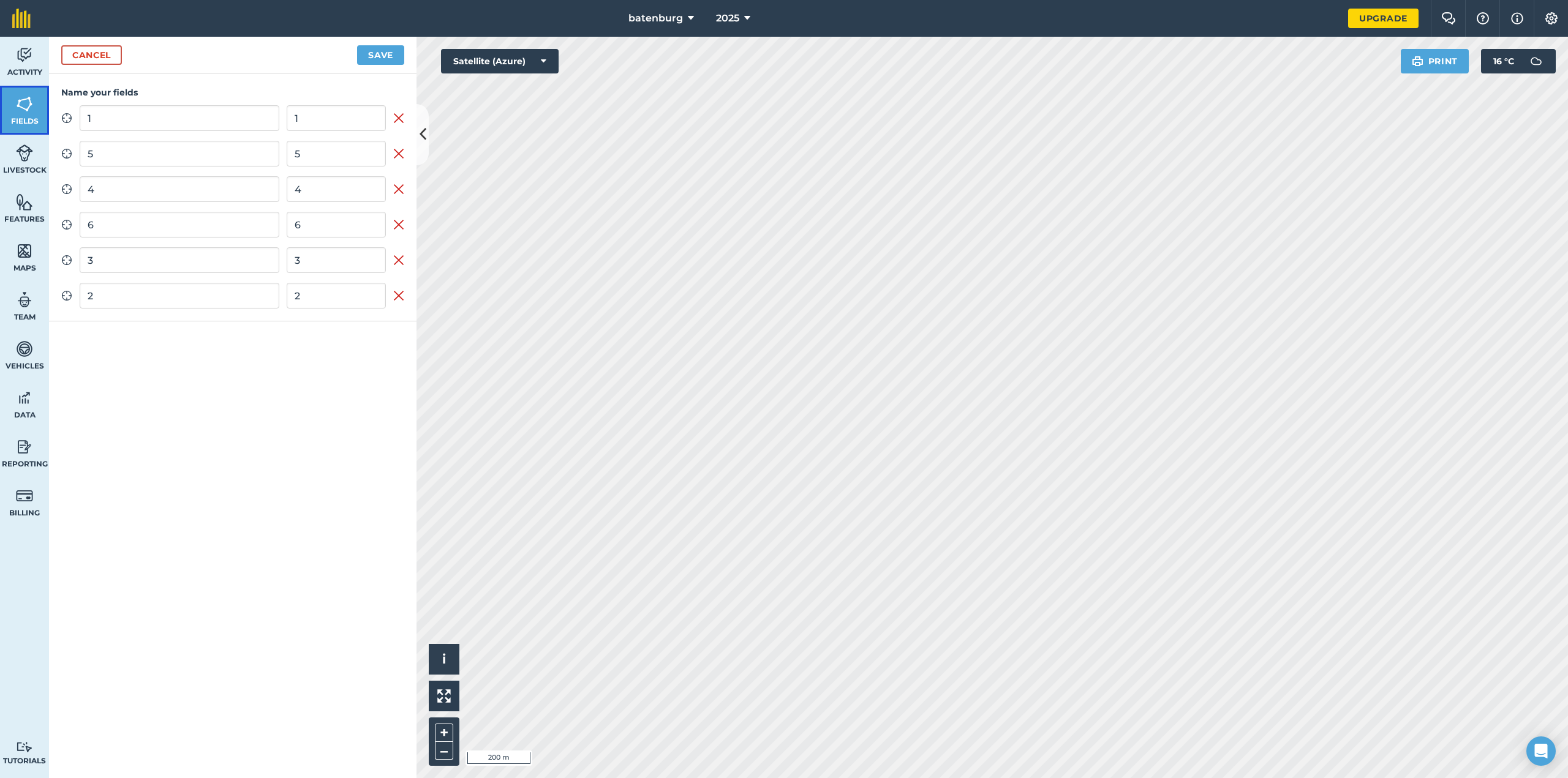
click at [33, 105] on link "Fields" at bounding box center [25, 111] width 49 height 49
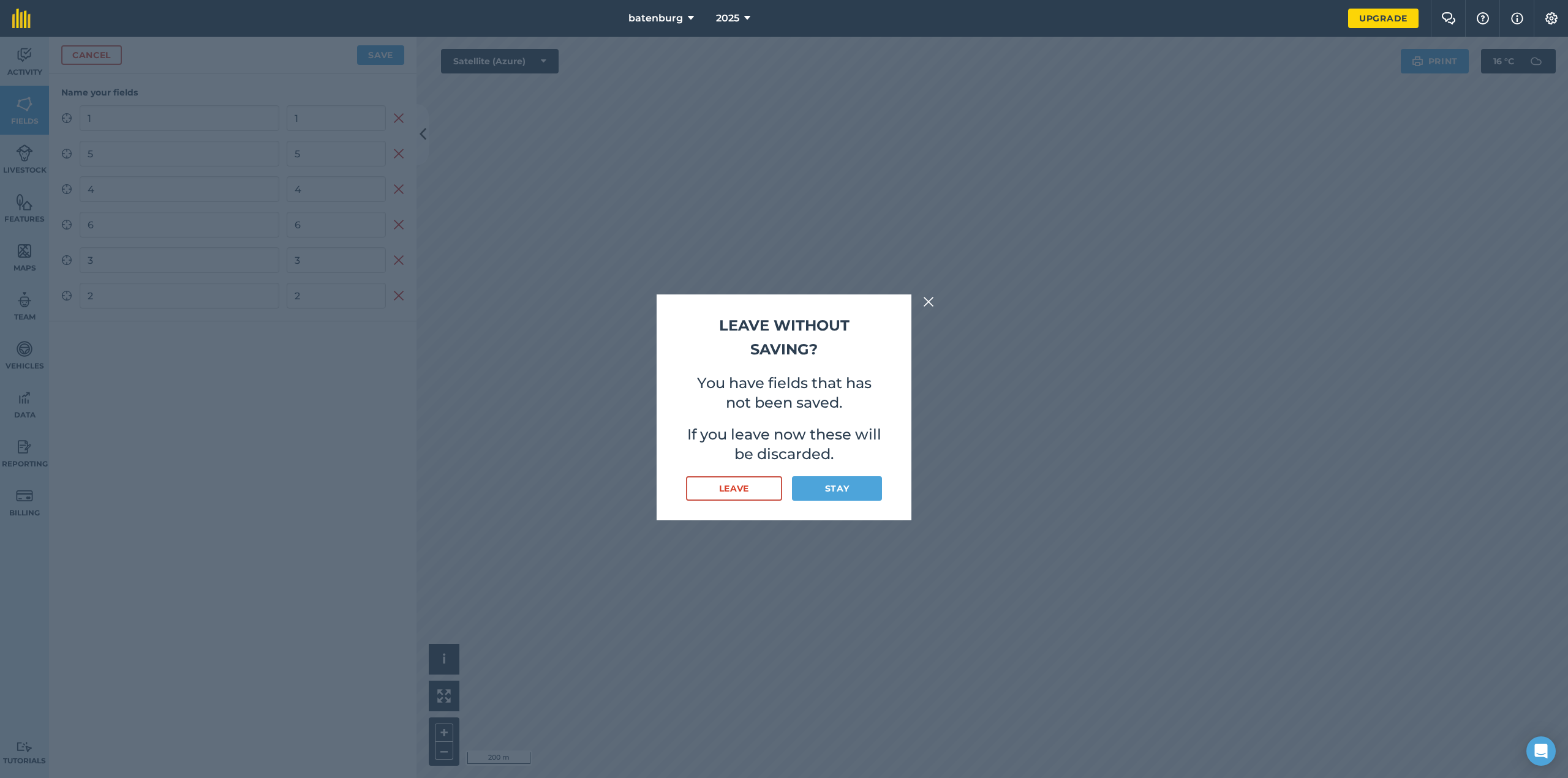
click at [849, 473] on div "Leave without saving? You have fields that has not been saved. If you leave now…" at bounding box center [784, 408] width 255 height 226
click at [854, 489] on button "Stay" at bounding box center [837, 488] width 90 height 25
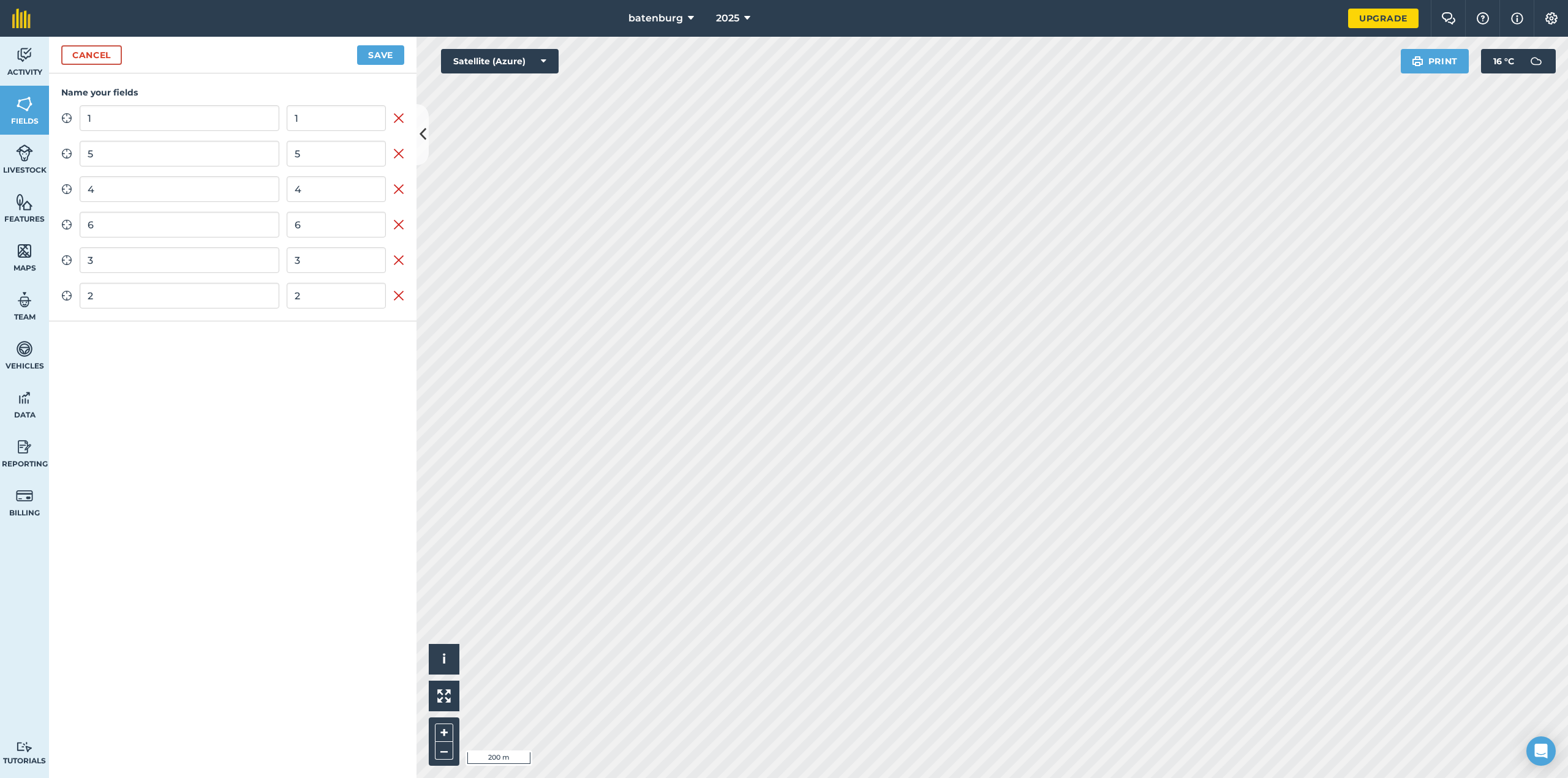
click at [367, 40] on div "Cancel Save" at bounding box center [233, 55] width 367 height 37
click at [383, 72] on div "Cancel Save" at bounding box center [233, 55] width 367 height 37
click at [382, 59] on button "Save" at bounding box center [380, 55] width 47 height 20
click at [382, 60] on button "Save" at bounding box center [380, 55] width 47 height 20
click at [178, 131] on input "1" at bounding box center [179, 118] width 200 height 25
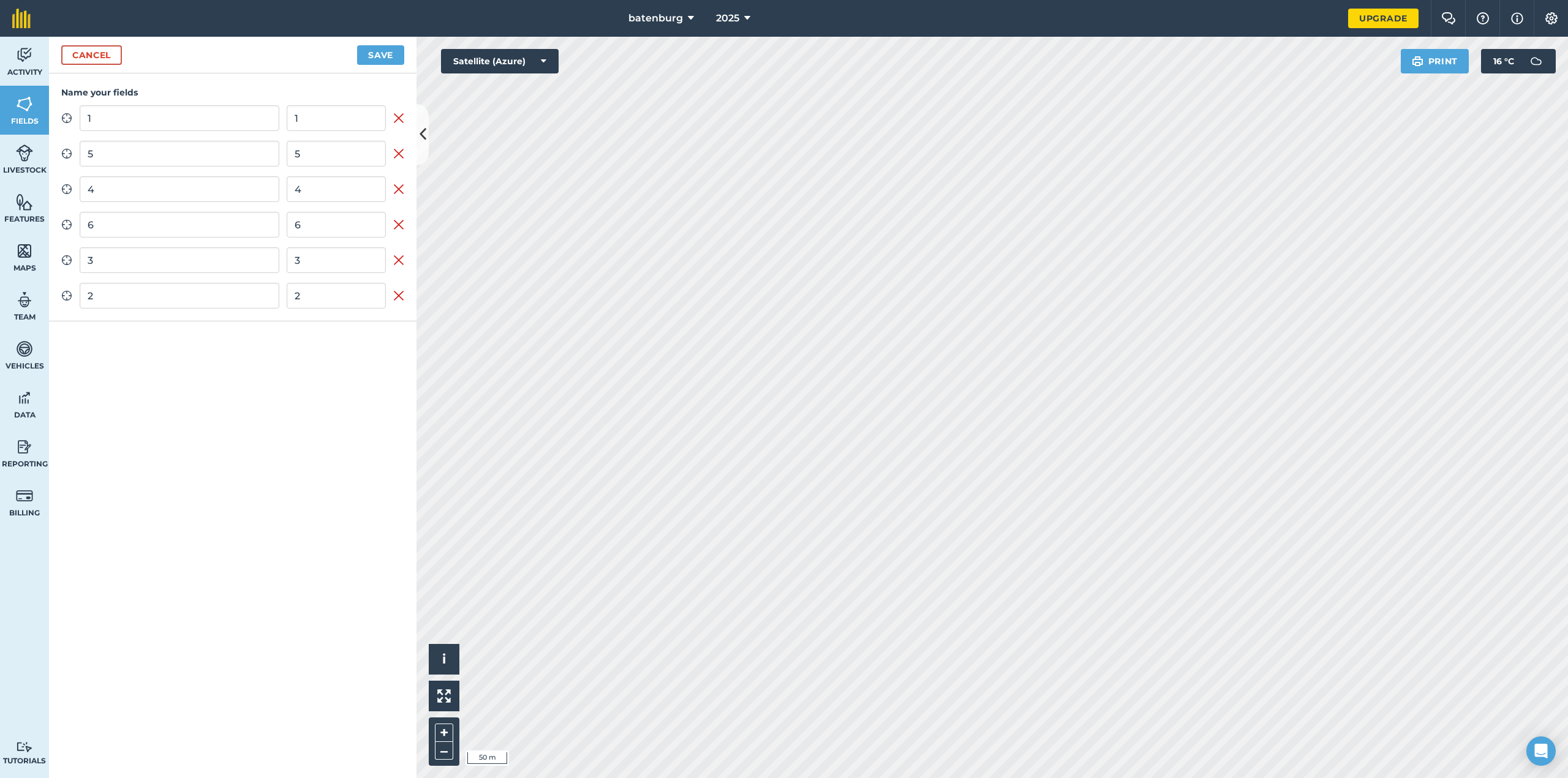
click at [187, 170] on div "Zoom to field 1 1 Remove field Zoom to field 5 5 Remove field Zoom to field 4 4…" at bounding box center [233, 206] width 343 height 203
click at [200, 201] on input "4" at bounding box center [179, 189] width 200 height 25
click at [202, 229] on input "6" at bounding box center [179, 225] width 200 height 25
click at [206, 126] on input "1" at bounding box center [179, 118] width 200 height 25
click at [359, 60] on button "Save" at bounding box center [380, 55] width 47 height 20
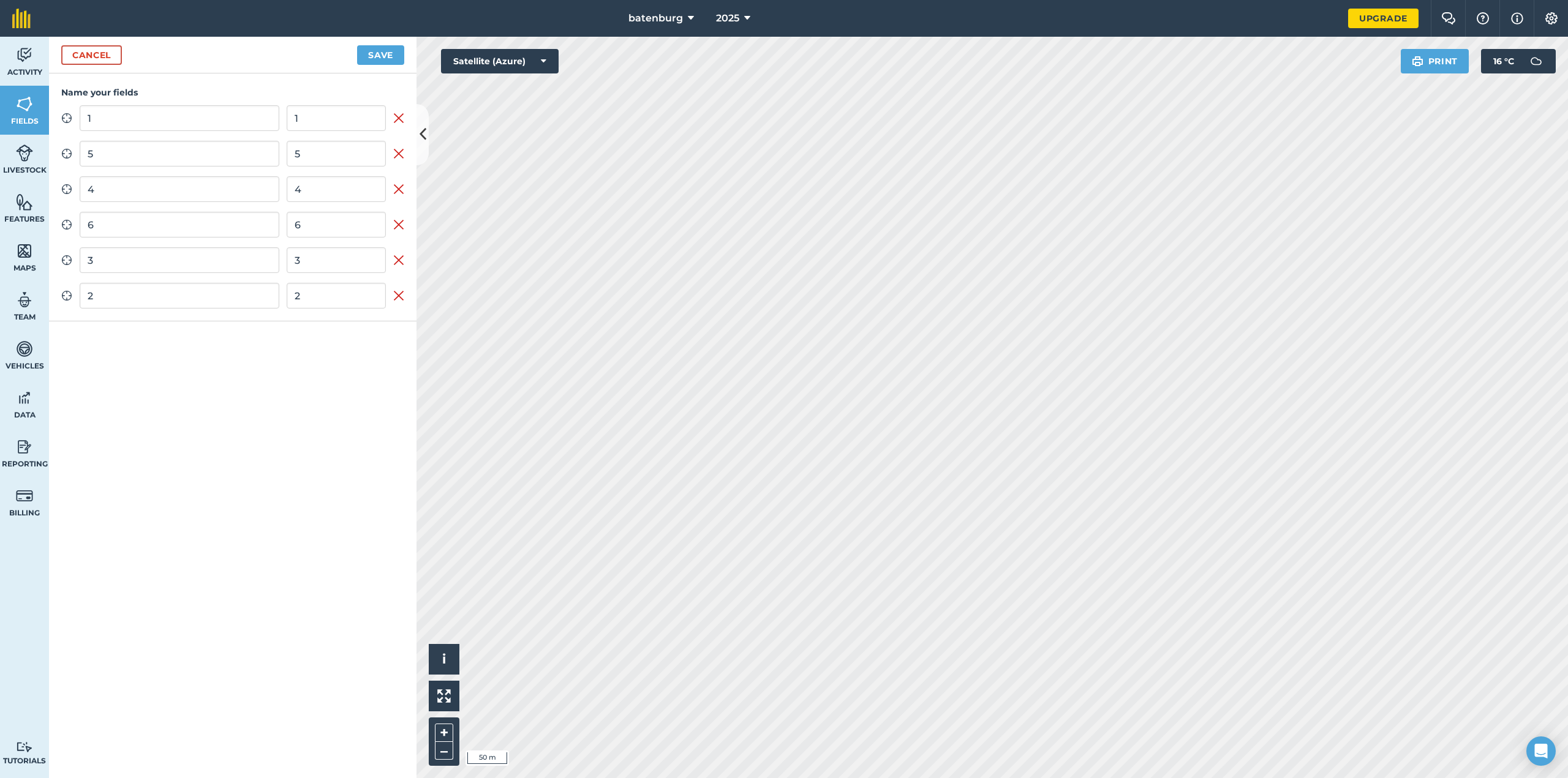
click at [60, 112] on div "Name your fields Zoom to field 1 1 Remove field Zoom to field 5 5 Remove field …" at bounding box center [233, 197] width 367 height 248
click at [65, 115] on icon at bounding box center [67, 118] width 11 height 11
click at [65, 149] on icon at bounding box center [67, 154] width 11 height 11
click at [65, 178] on div "Zoom to field 4 4 Remove field" at bounding box center [233, 189] width 343 height 25
click at [425, 139] on icon at bounding box center [423, 134] width 6 height 22
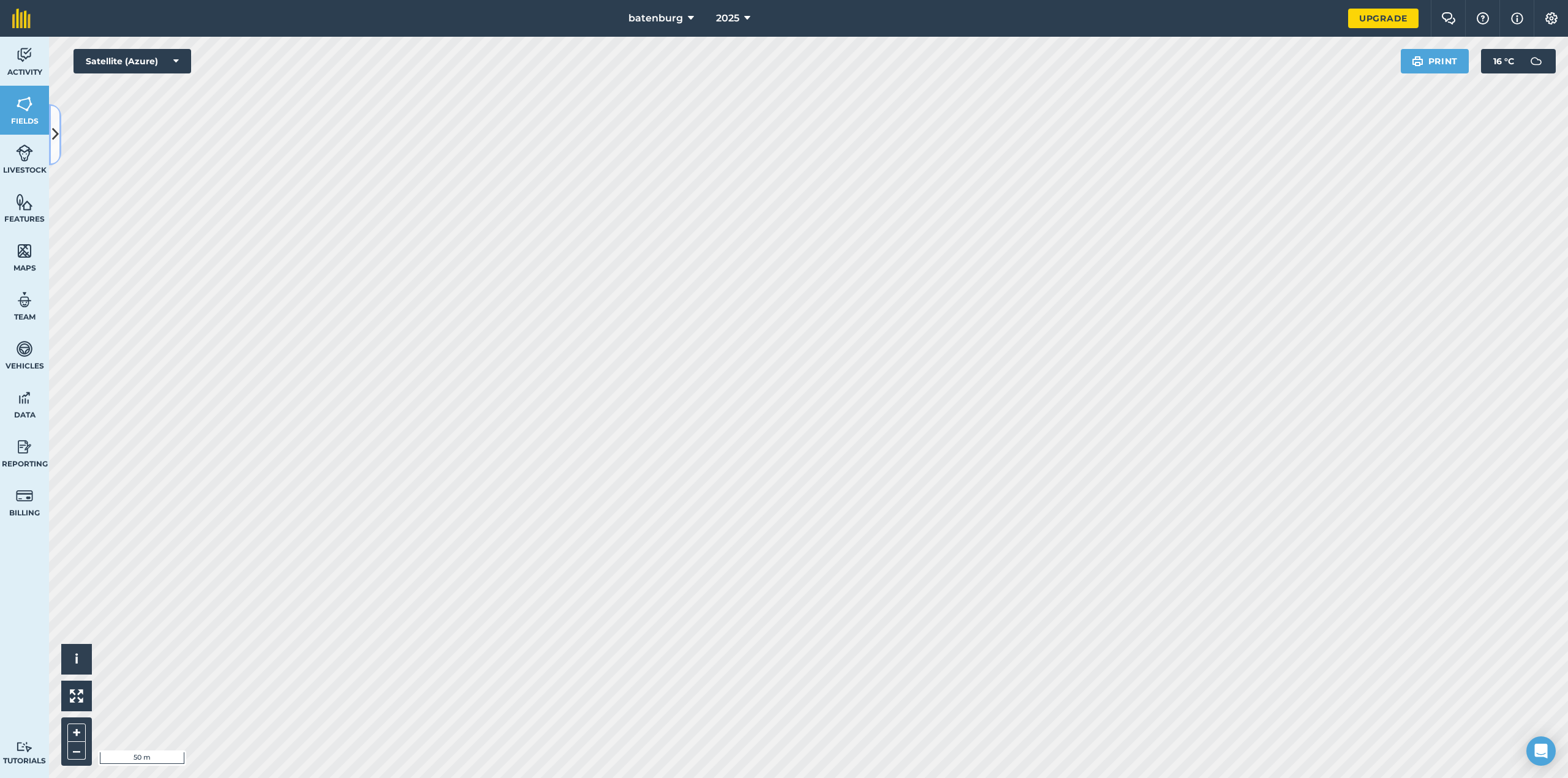
click at [52, 136] on icon at bounding box center [55, 134] width 6 height 22
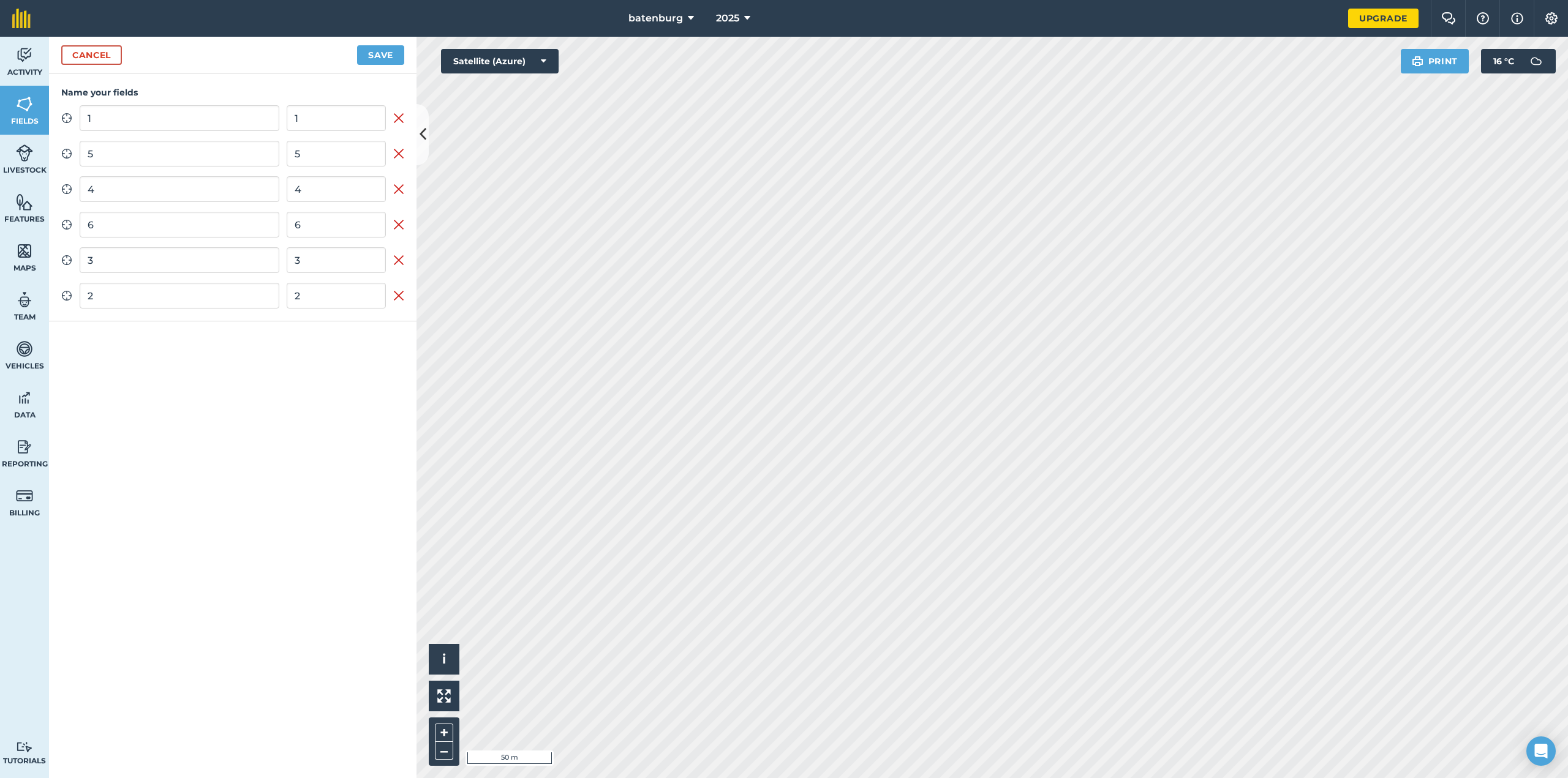
click at [356, 49] on div "Cancel Save" at bounding box center [233, 55] width 367 height 37
click at [367, 57] on button "Save" at bounding box center [380, 55] width 47 height 20
click at [25, 160] on img at bounding box center [25, 153] width 18 height 18
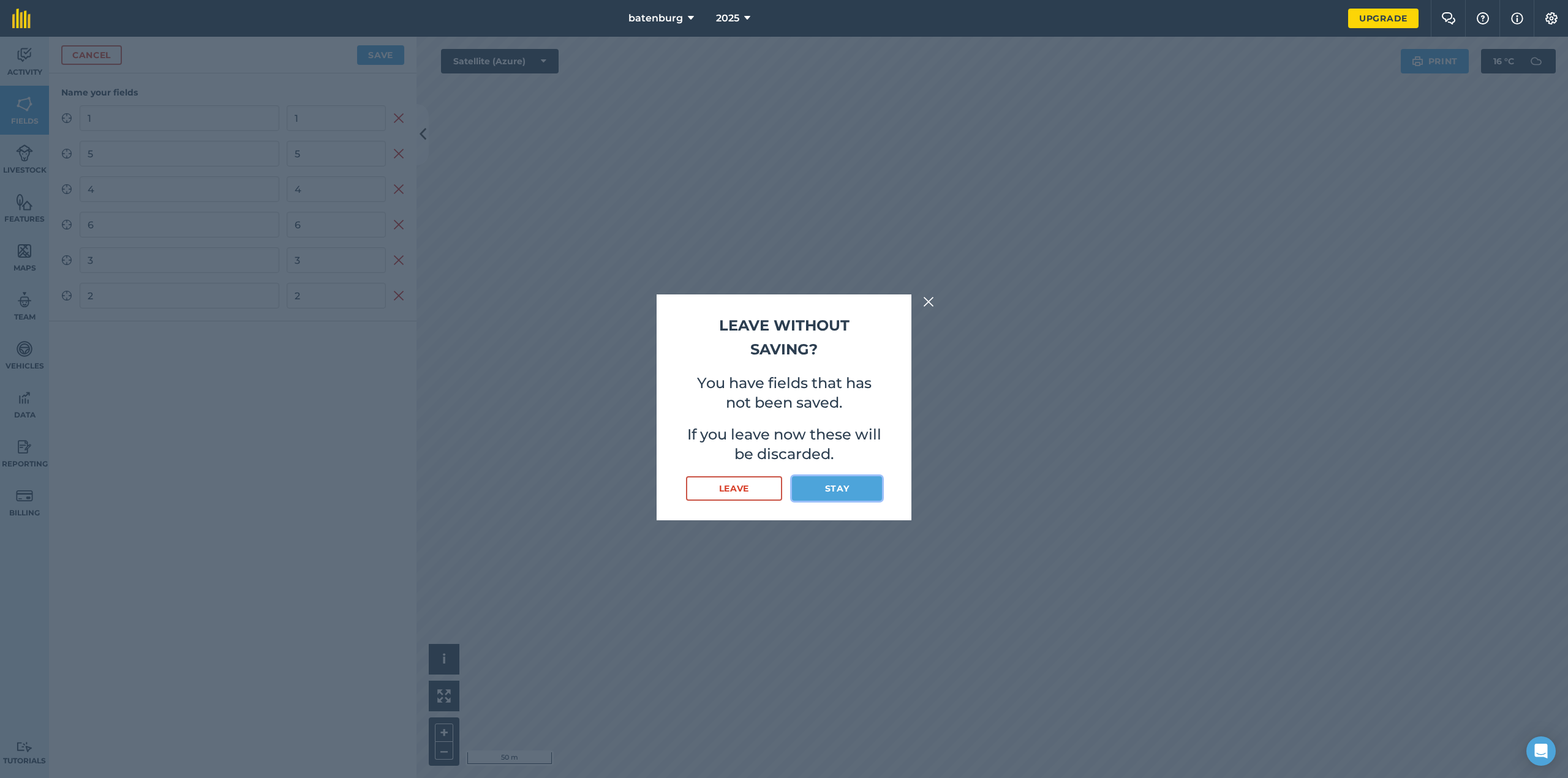
click at [863, 494] on button "Stay" at bounding box center [837, 488] width 90 height 25
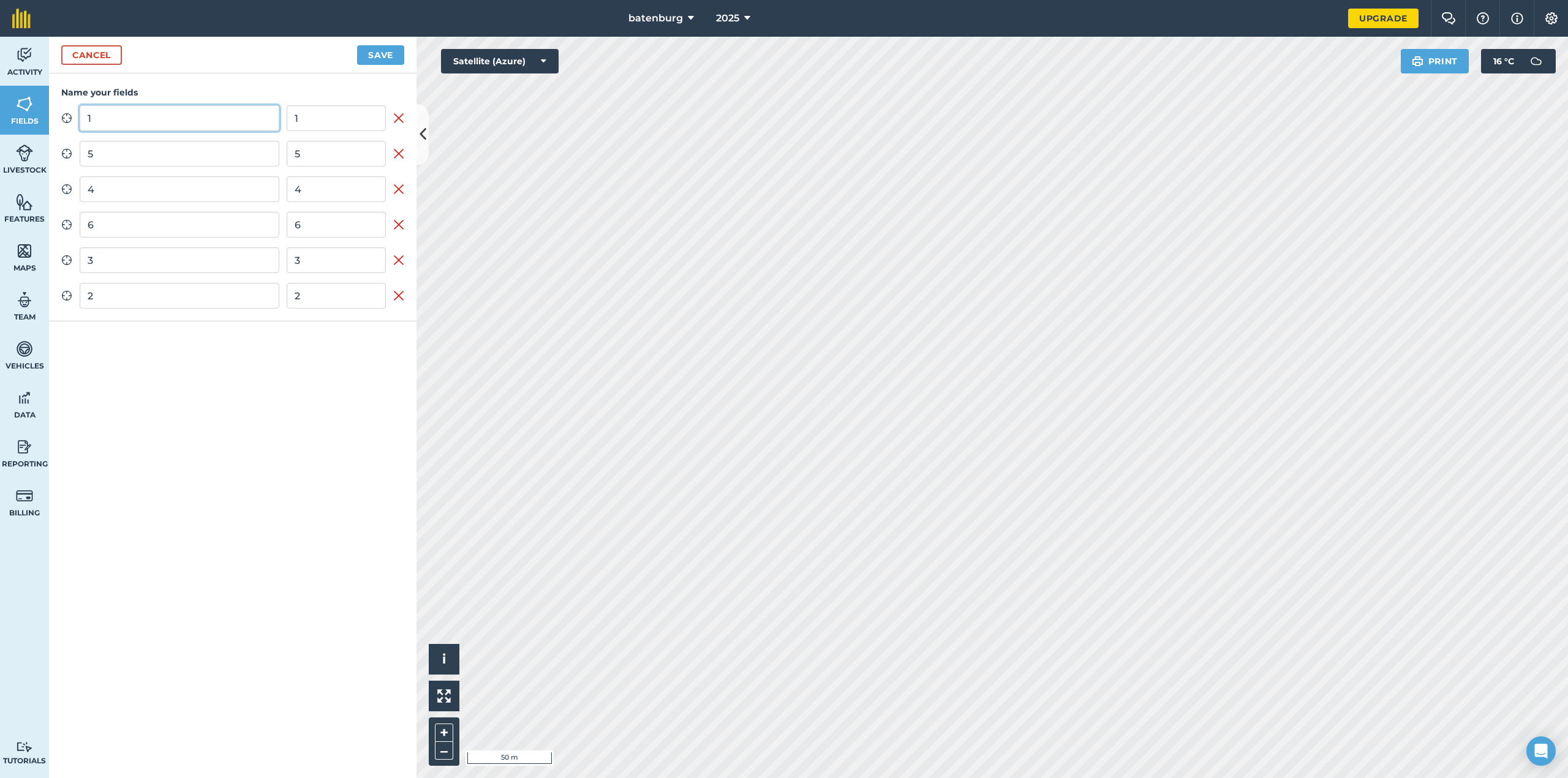
click at [104, 118] on input "1" at bounding box center [179, 118] width 200 height 25
click at [381, 55] on button "Save" at bounding box center [380, 55] width 47 height 20
click at [226, 150] on input "5" at bounding box center [179, 154] width 200 height 25
click at [367, 53] on button "Save" at bounding box center [380, 55] width 47 height 20
click at [206, 194] on input "4" at bounding box center [179, 189] width 200 height 25
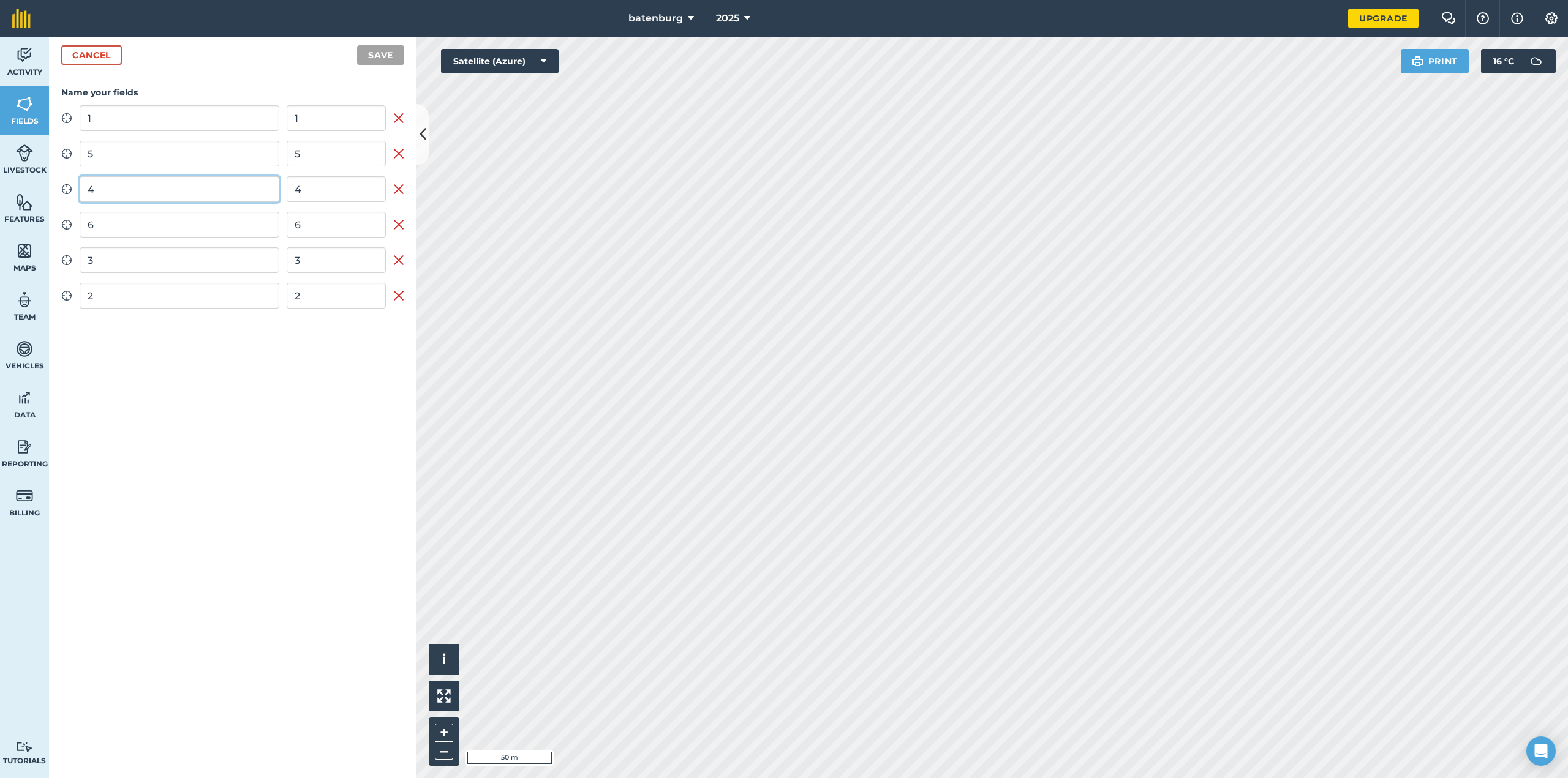
click at [206, 194] on input "4" at bounding box center [179, 189] width 200 height 25
click at [374, 42] on div "Cancel Save" at bounding box center [233, 55] width 367 height 37
click at [374, 53] on button "Save" at bounding box center [380, 55] width 47 height 20
click at [233, 231] on input "6" at bounding box center [179, 225] width 200 height 25
click at [367, 46] on button "Save" at bounding box center [380, 55] width 47 height 20
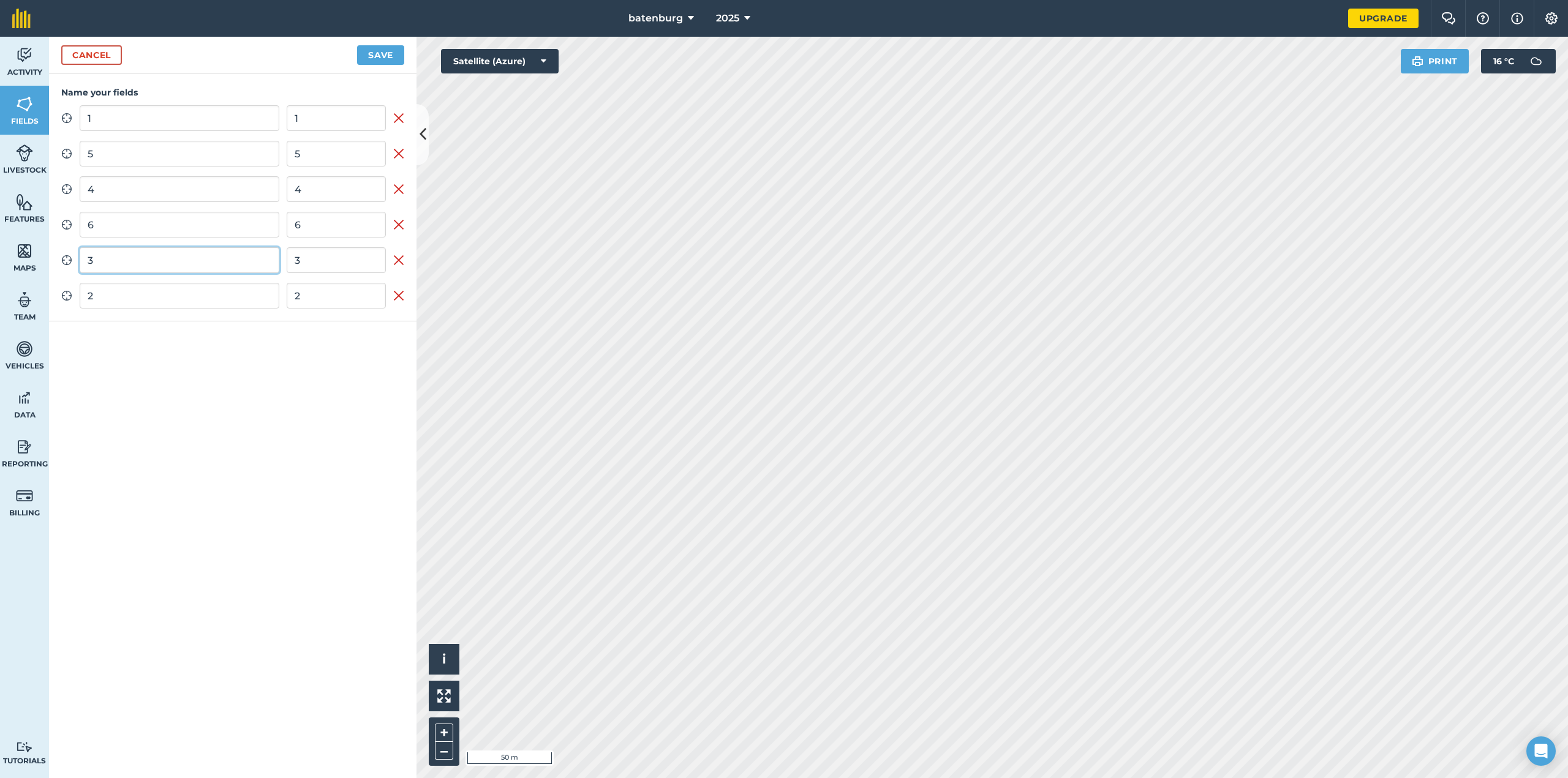
click at [170, 267] on input "3" at bounding box center [179, 260] width 200 height 25
click at [370, 49] on button "Save" at bounding box center [380, 55] width 47 height 20
click at [174, 301] on input "2" at bounding box center [179, 295] width 200 height 25
click at [399, 49] on button "Save" at bounding box center [380, 55] width 47 height 20
click at [25, 108] on img at bounding box center [25, 104] width 18 height 18
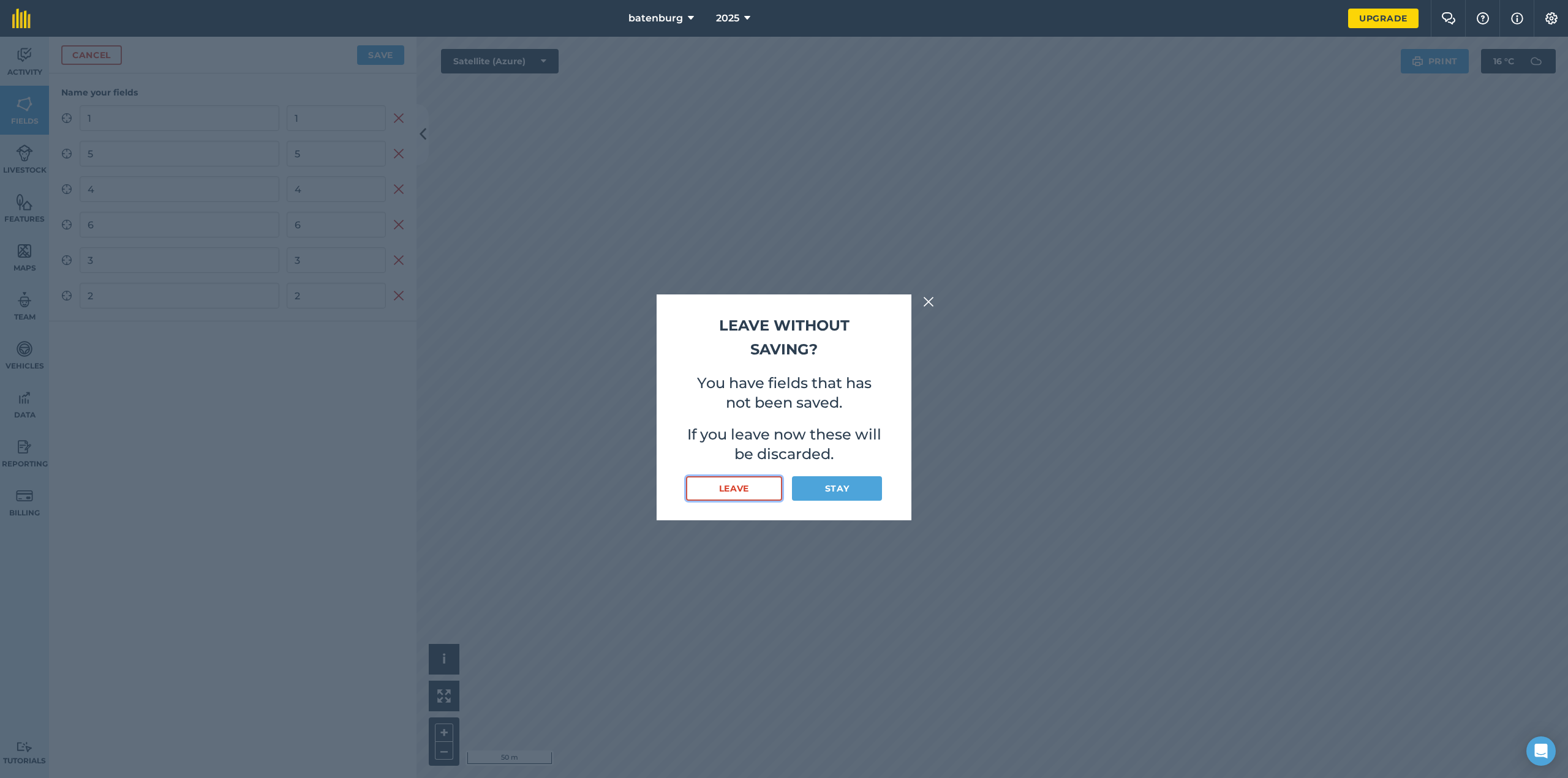
click at [762, 495] on button "Leave" at bounding box center [734, 488] width 96 height 25
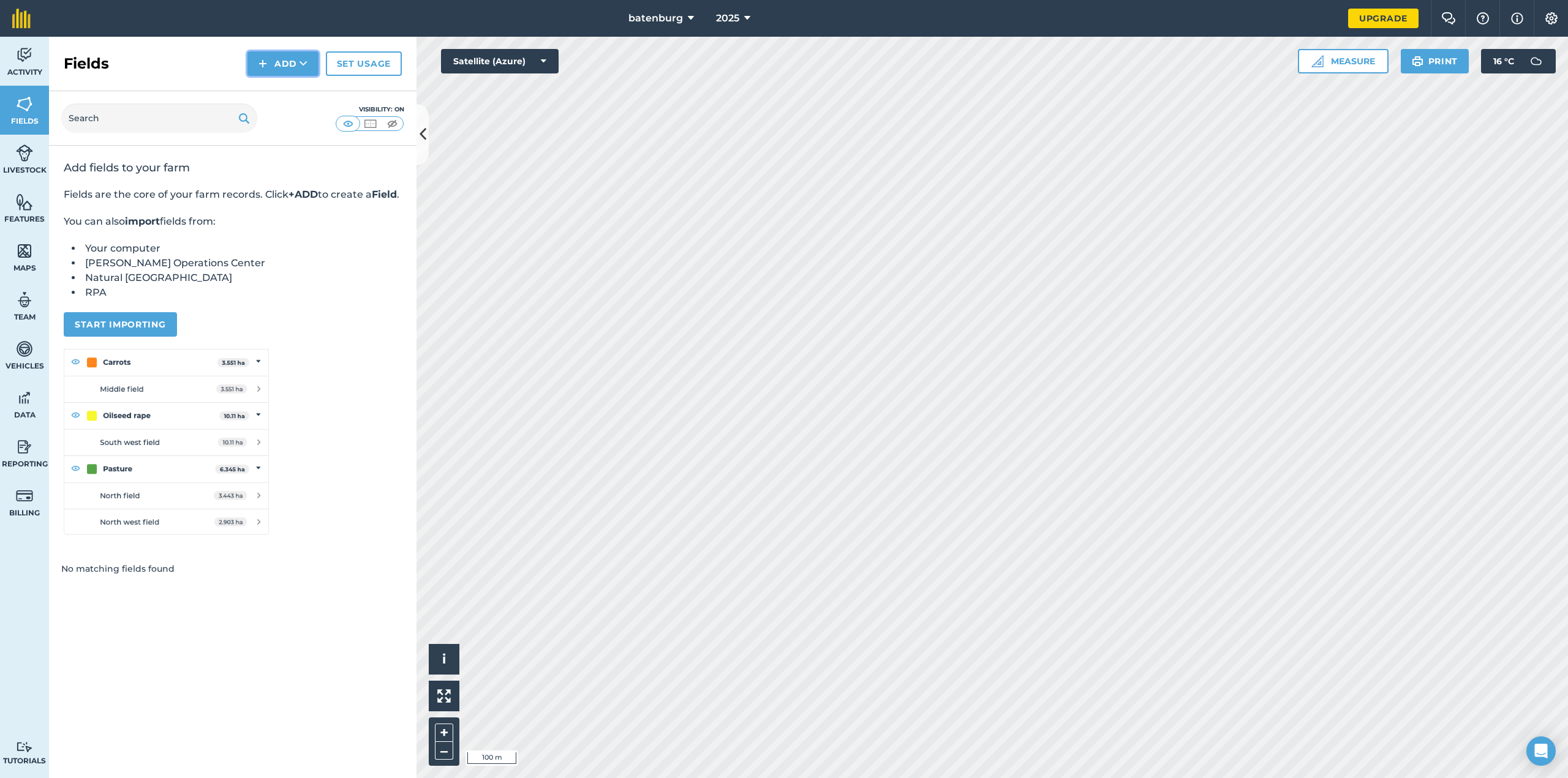
click at [288, 57] on button "Add" at bounding box center [283, 64] width 71 height 25
click at [295, 86] on link "Draw" at bounding box center [283, 92] width 68 height 27
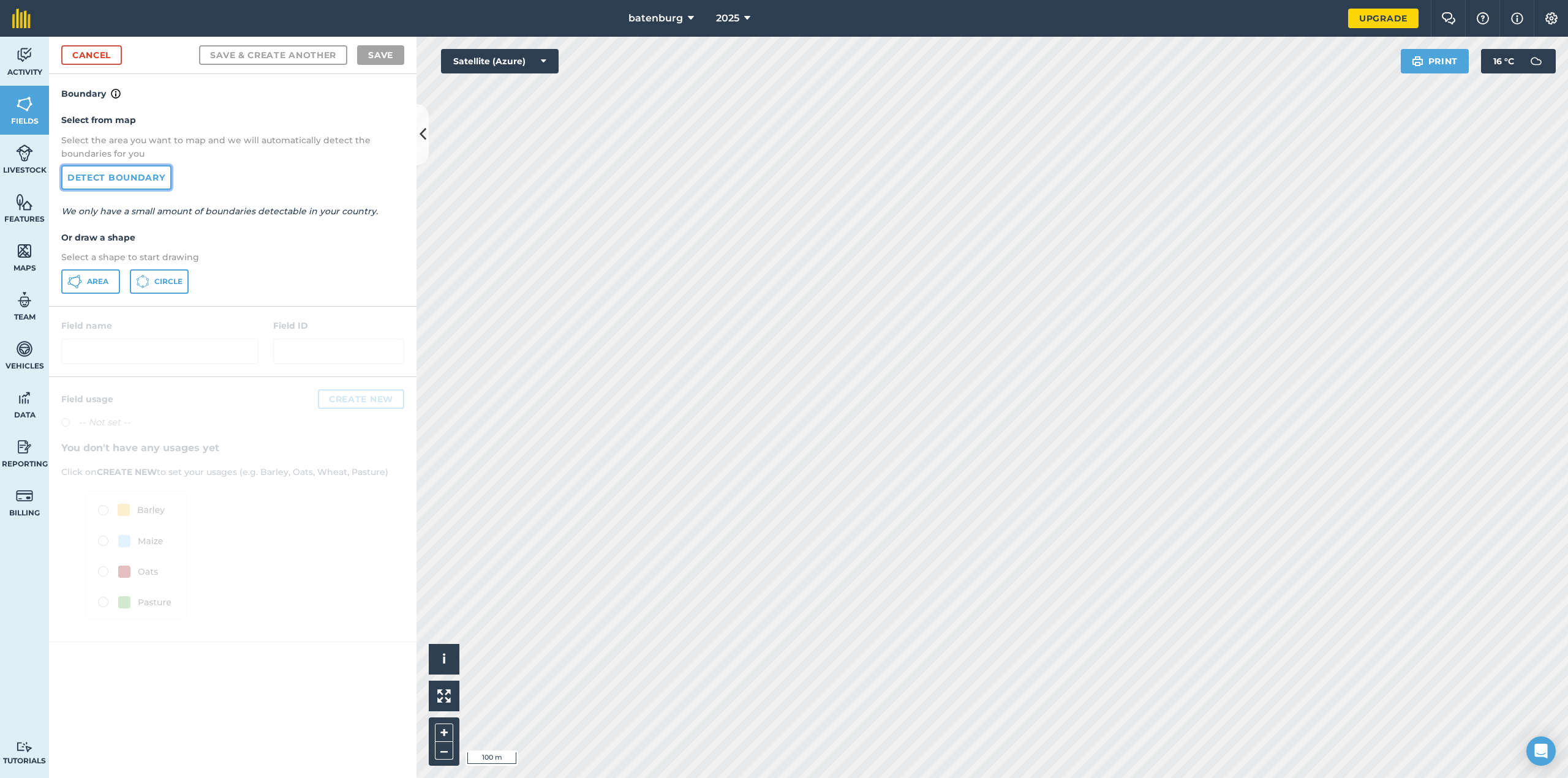
click at [120, 175] on link "Detect boundary" at bounding box center [116, 178] width 110 height 25
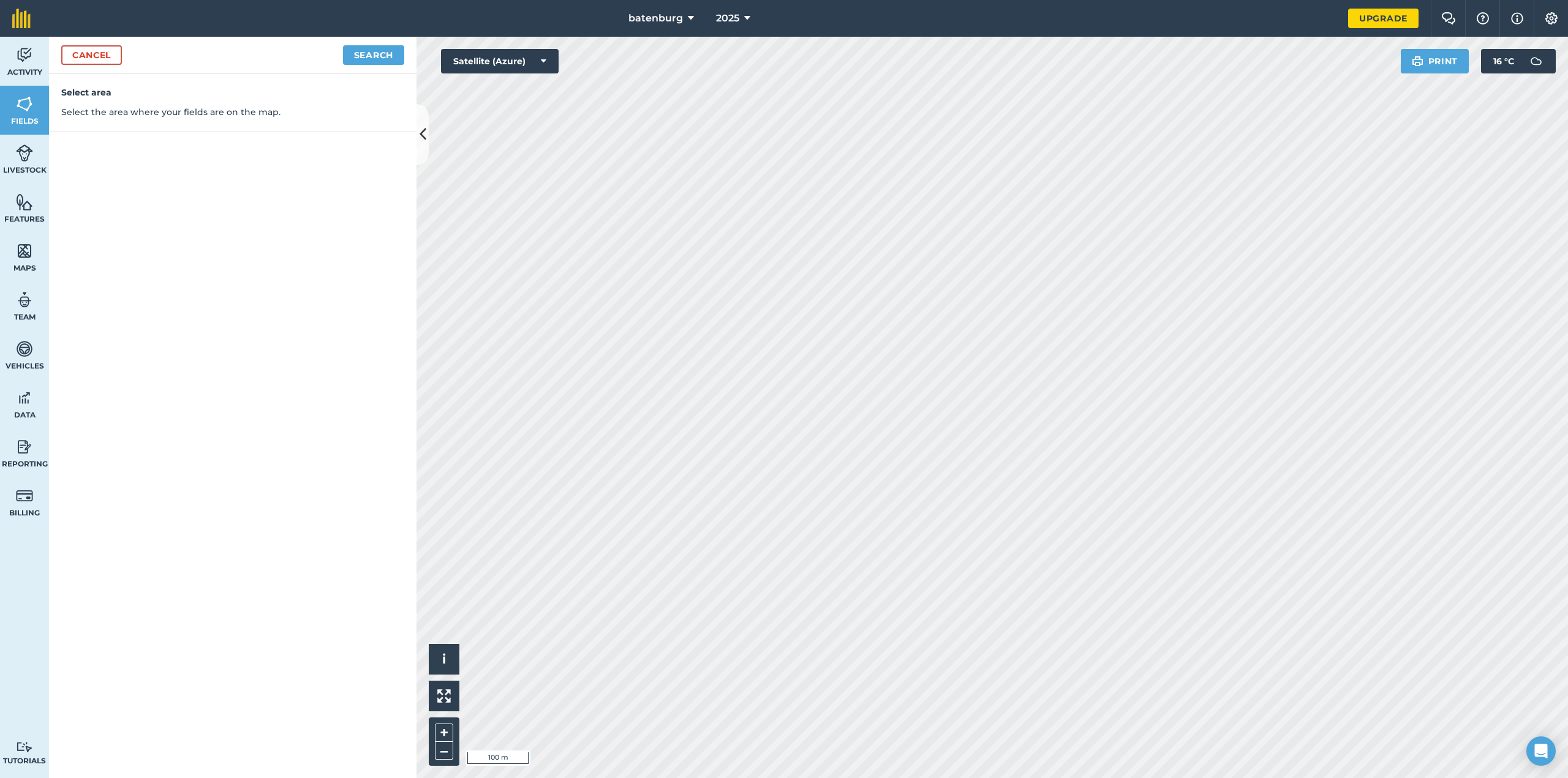
click at [355, 35] on nav "batenburg 2025" at bounding box center [696, 18] width 1306 height 37
click at [368, 57] on button "Search" at bounding box center [374, 55] width 61 height 20
click at [386, 52] on button "Continue to edit boundaries" at bounding box center [312, 55] width 185 height 20
click at [382, 55] on button "Continue to name fields" at bounding box center [324, 55] width 159 height 20
type input "1"
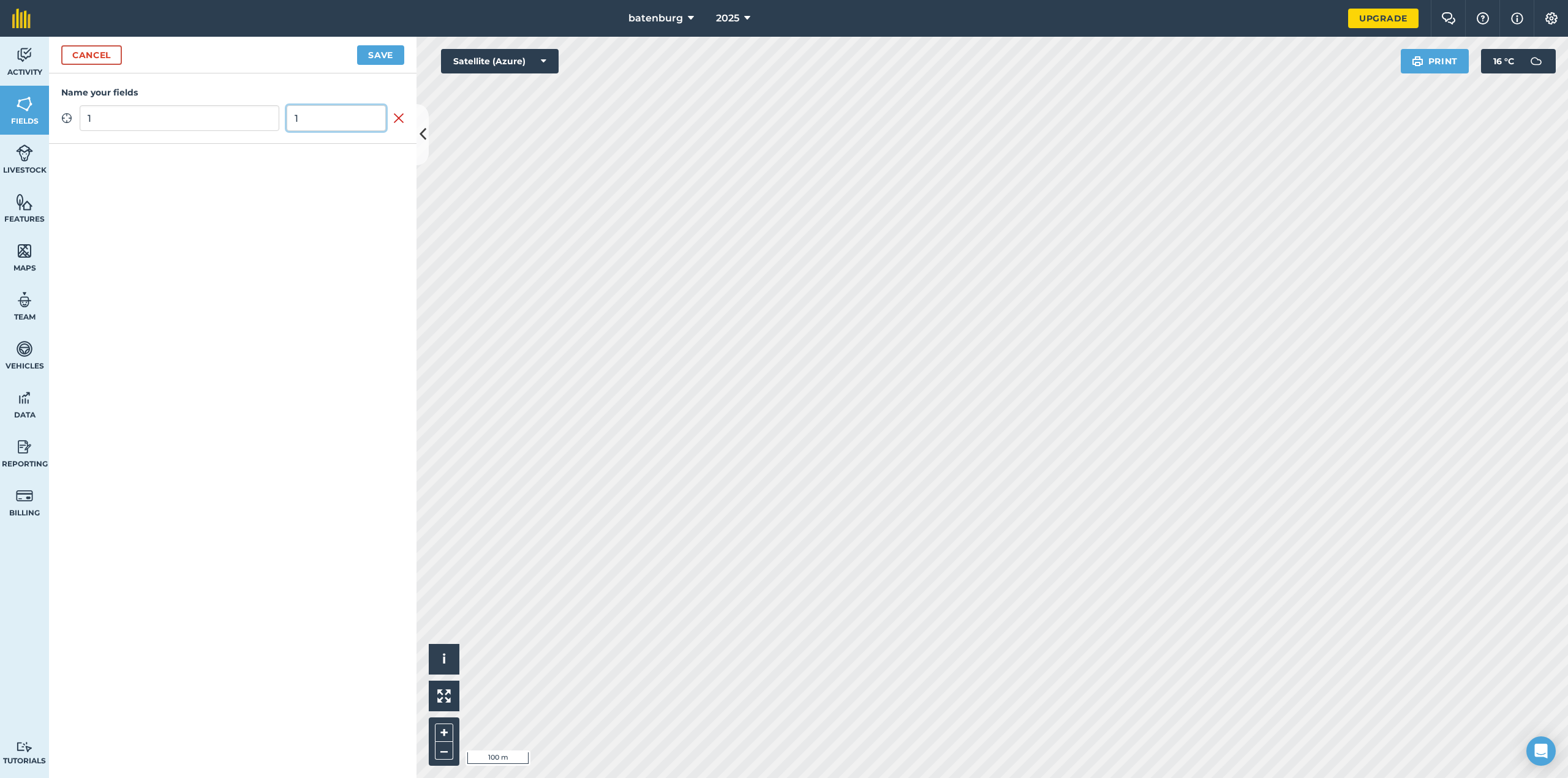
type input "1"
click at [378, 54] on button "Save" at bounding box center [380, 55] width 47 height 20
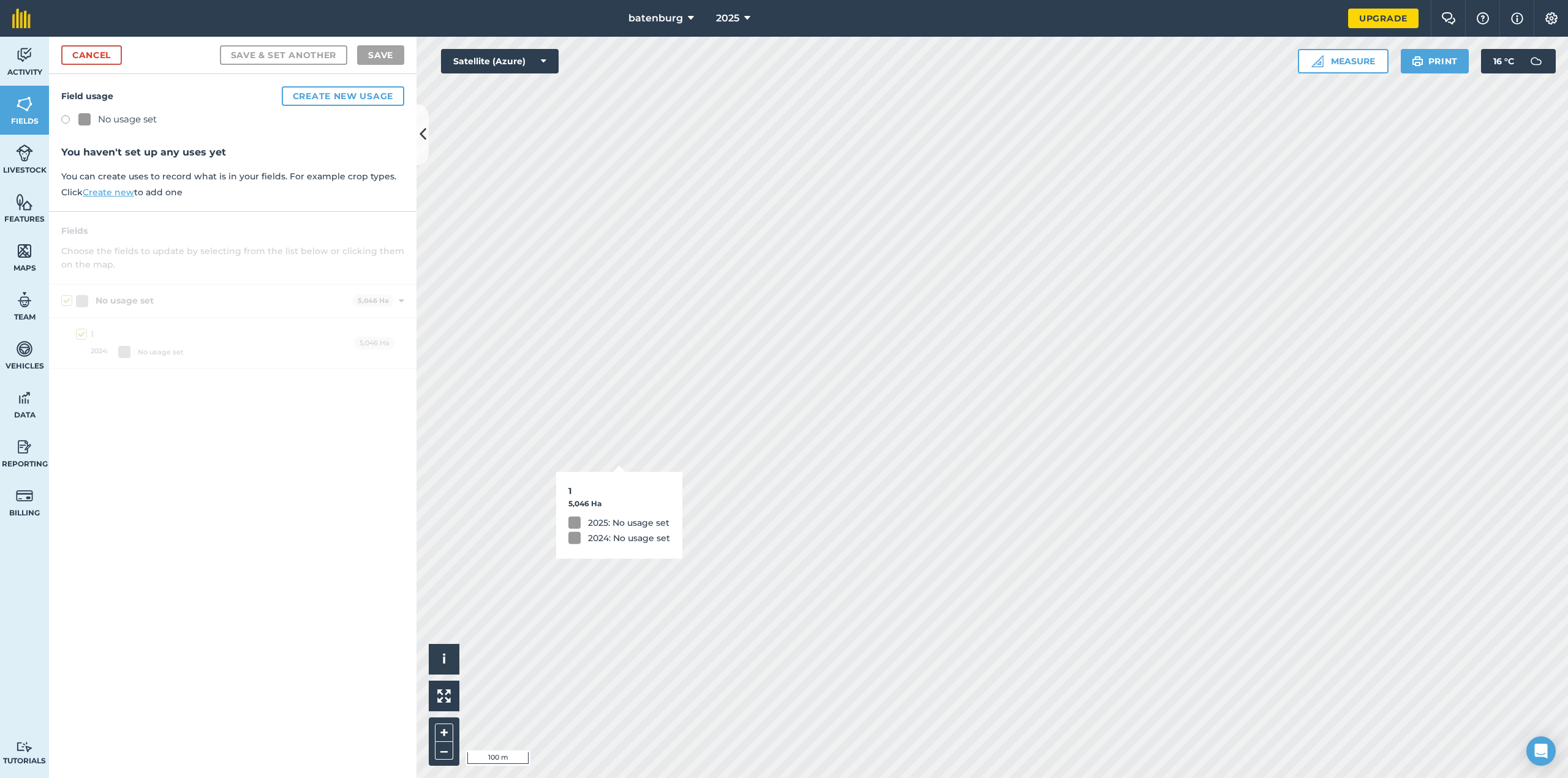
checkbox input "true"
checkbox input "false"
